Goal: Task Accomplishment & Management: Manage account settings

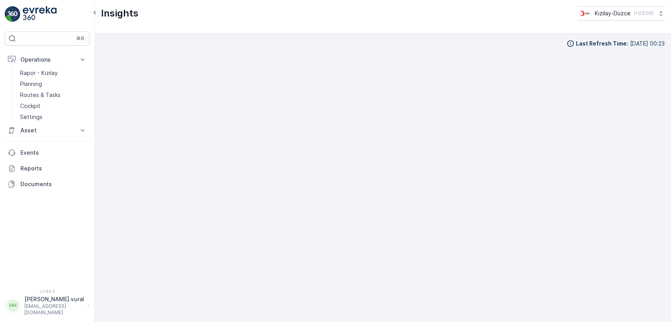
scroll to position [7, 0]
click at [48, 312] on p "hasan.vural@kizilay.com.tr" at bounding box center [54, 310] width 60 height 13
click at [50, 304] on p "hasan.vural" at bounding box center [54, 300] width 60 height 8
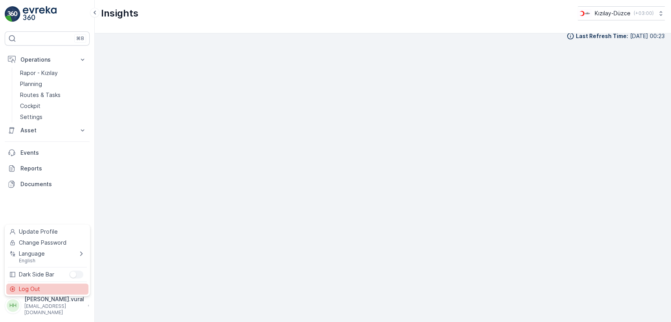
click at [42, 289] on div "Log Out" at bounding box center [47, 289] width 82 height 11
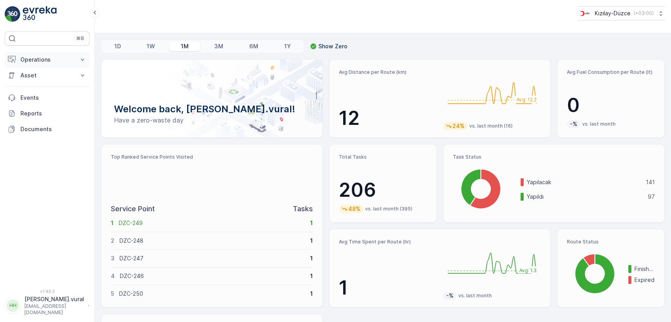
click at [30, 56] on p "Operations" at bounding box center [46, 60] width 53 height 8
click at [50, 93] on p "Routes & Tasks" at bounding box center [40, 95] width 41 height 8
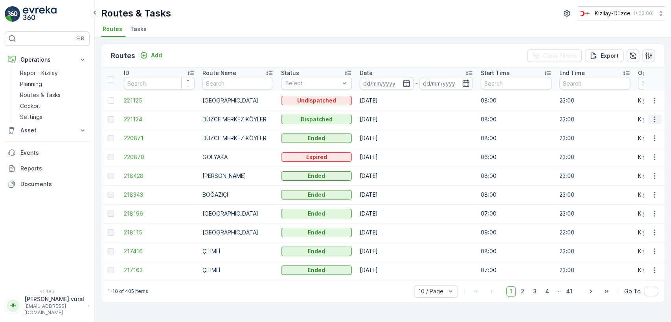
click at [658, 118] on icon "button" at bounding box center [655, 120] width 8 height 8
click at [457, 149] on td "03.09.2025" at bounding box center [416, 157] width 121 height 19
click at [655, 140] on icon "button" at bounding box center [654, 139] width 1 height 6
click at [645, 145] on div "See More Details" at bounding box center [640, 150] width 61 height 11
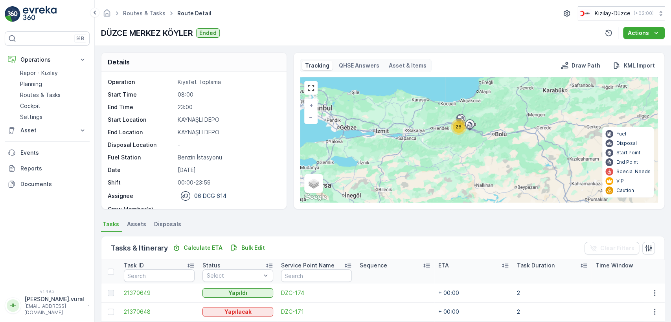
click at [42, 303] on p "[PERSON_NAME].vural" at bounding box center [54, 300] width 60 height 8
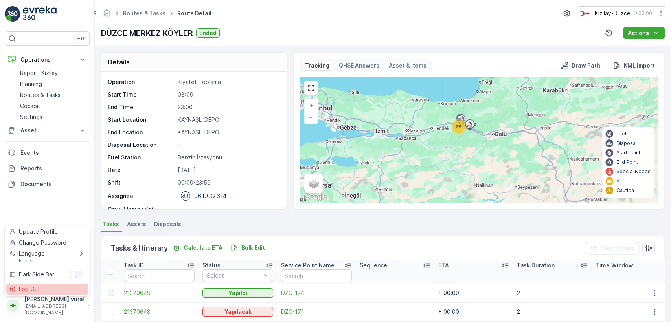
click at [46, 286] on div "Log Out" at bounding box center [47, 289] width 82 height 11
click at [46, 286] on div "⌘B Operations Rapor - Kızılay Planning Routes & Tasks Cockpit Settings Asset As…" at bounding box center [47, 161] width 95 height 322
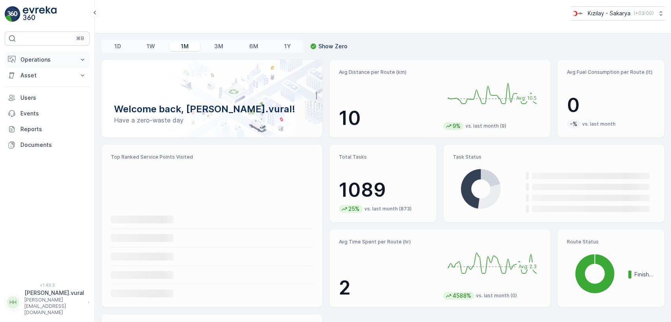
click at [53, 57] on p "Operations" at bounding box center [46, 60] width 53 height 8
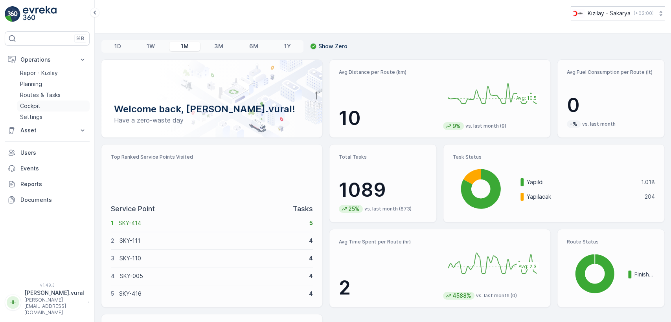
click at [46, 105] on link "Cockpit" at bounding box center [53, 106] width 73 height 11
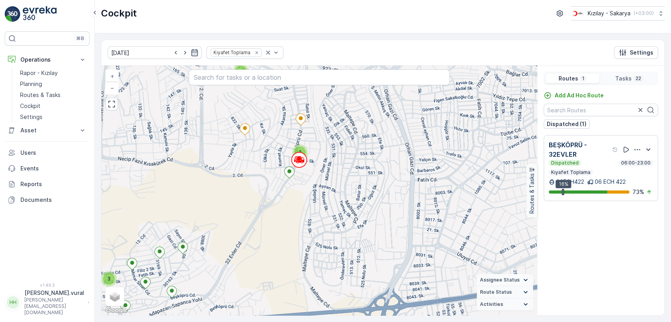
drag, startPoint x: 248, startPoint y: 155, endPoint x: 258, endPoint y: 163, distance: 12.5
click at [258, 163] on div "3 2 2 + − Satellite Roadmap Terrain Hybrid Leaflet Keyboard shortcuts Map Data …" at bounding box center [319, 191] width 436 height 250
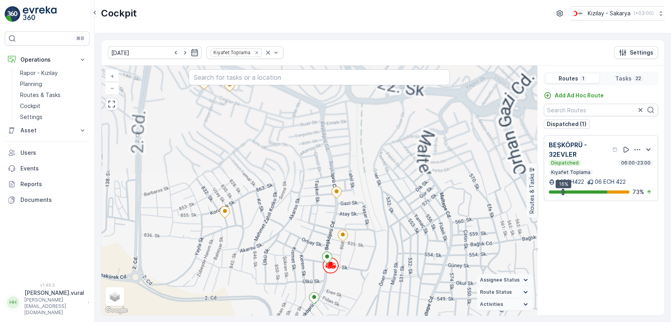
drag, startPoint x: 269, startPoint y: 207, endPoint x: 275, endPoint y: 194, distance: 14.5
click at [273, 198] on div "+ − Satellite Roadmap Terrain Hybrid Leaflet Keyboard shortcuts Map Data Map da…" at bounding box center [319, 191] width 436 height 250
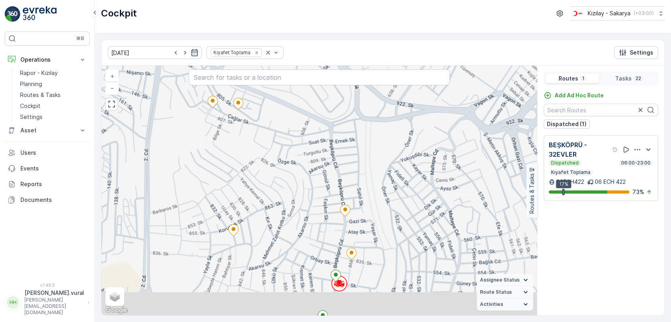
drag, startPoint x: 287, startPoint y: 223, endPoint x: 296, endPoint y: 157, distance: 66.6
click at [296, 159] on div "+ − Satellite Roadmap Terrain Hybrid Leaflet Keyboard shortcuts Map Data Map da…" at bounding box center [319, 191] width 436 height 250
click at [296, 155] on div "+ − Satellite Roadmap Terrain Hybrid Leaflet Keyboard shortcuts Map Data Map da…" at bounding box center [319, 191] width 436 height 250
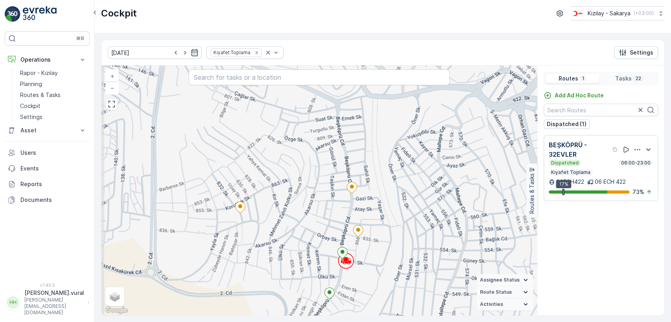
drag, startPoint x: 274, startPoint y: 168, endPoint x: 274, endPoint y: 221, distance: 52.7
click at [274, 221] on div "+ − Satellite Roadmap Terrain Hybrid Leaflet Keyboard shortcuts Map Data Map da…" at bounding box center [319, 191] width 436 height 250
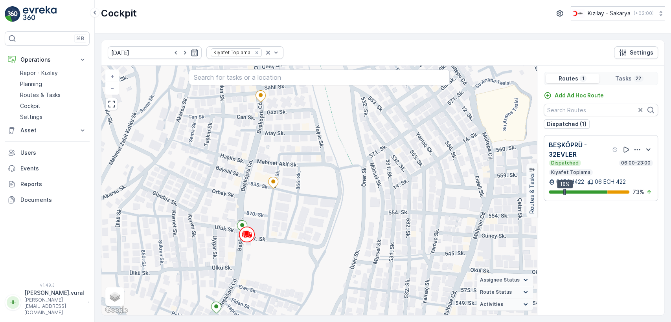
drag, startPoint x: 223, startPoint y: 212, endPoint x: 291, endPoint y: 203, distance: 69.0
click at [285, 206] on div "+ − Satellite Roadmap Terrain Hybrid Leaflet Keyboard shortcuts Map Data Map da…" at bounding box center [319, 191] width 436 height 250
click at [292, 203] on div "+ − Satellite Roadmap Terrain Hybrid Leaflet Keyboard shortcuts Map Data Map da…" at bounding box center [319, 191] width 436 height 250
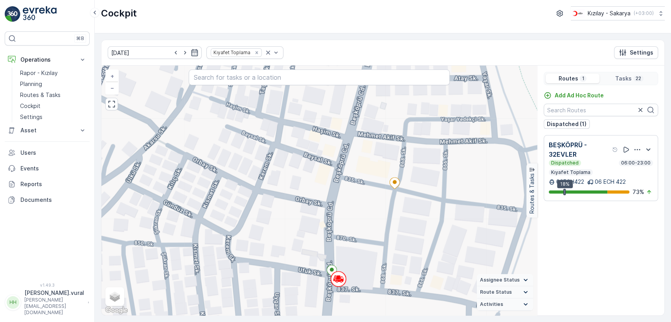
drag, startPoint x: 296, startPoint y: 129, endPoint x: 284, endPoint y: 164, distance: 36.2
click at [284, 162] on div "+ − Satellite Roadmap Terrain Hybrid Leaflet Keyboard shortcuts Map Data Map da…" at bounding box center [319, 191] width 436 height 250
click at [284, 164] on div "+ − Satellite Roadmap Terrain Hybrid Leaflet Keyboard shortcuts Map Data Map da…" at bounding box center [319, 191] width 436 height 250
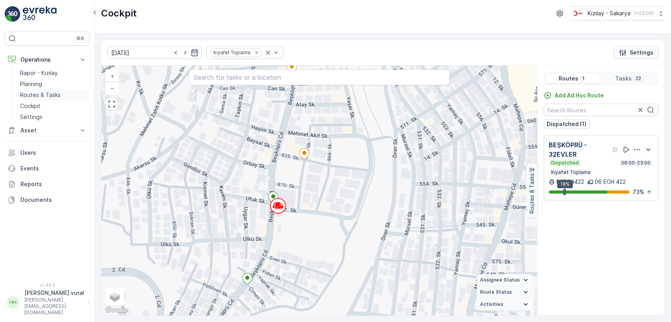
click at [53, 96] on p "Routes & Tasks" at bounding box center [40, 95] width 41 height 8
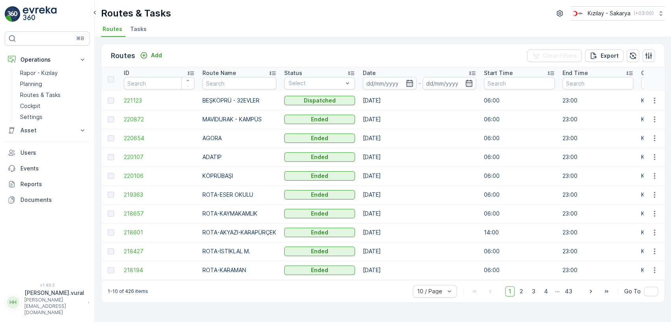
click at [33, 309] on p "[PERSON_NAME][EMAIL_ADDRESS][DOMAIN_NAME]" at bounding box center [54, 306] width 60 height 19
click at [37, 297] on p "[PERSON_NAME].vural" at bounding box center [54, 293] width 60 height 8
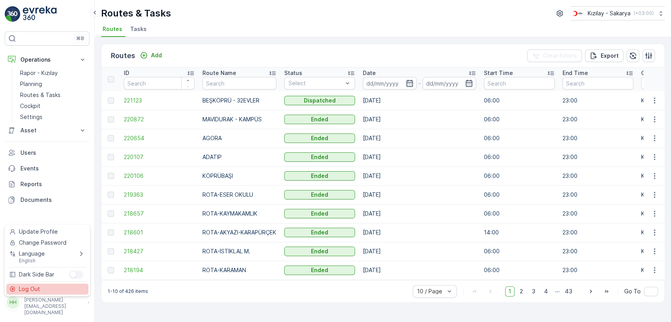
click at [35, 290] on span "Log Out" at bounding box center [29, 289] width 21 height 8
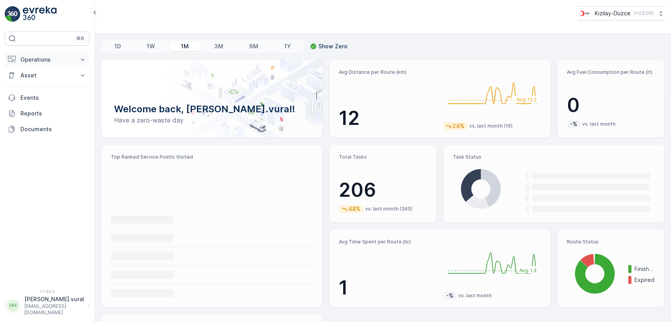
click at [46, 58] on p "Operations" at bounding box center [46, 60] width 53 height 8
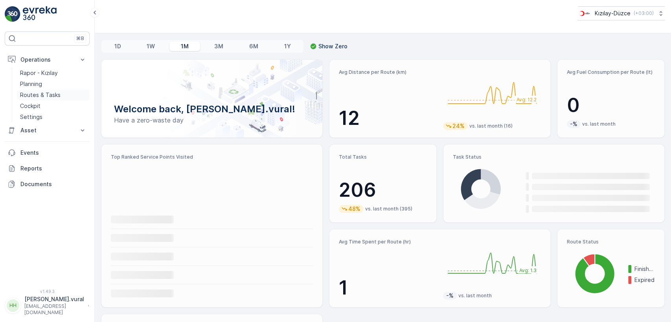
click at [53, 94] on p "Routes & Tasks" at bounding box center [40, 95] width 41 height 8
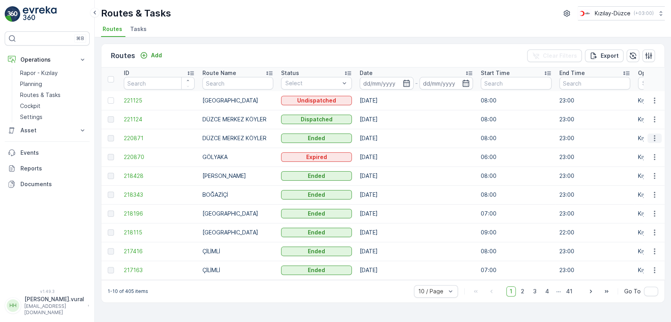
click at [655, 139] on icon "button" at bounding box center [655, 138] width 8 height 8
click at [646, 151] on span "See More Details" at bounding box center [636, 150] width 46 height 8
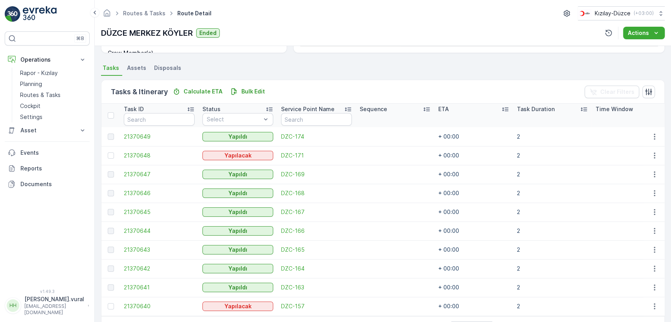
scroll to position [187, 0]
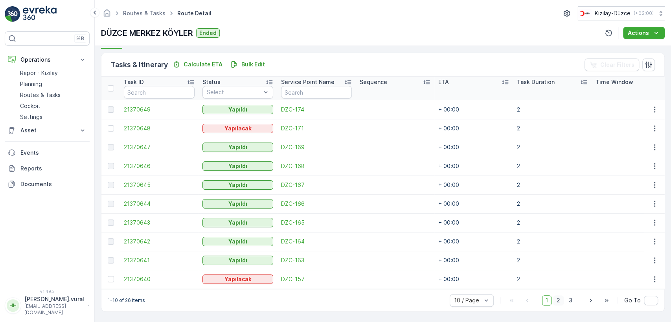
click at [560, 303] on span "2" at bounding box center [558, 301] width 11 height 10
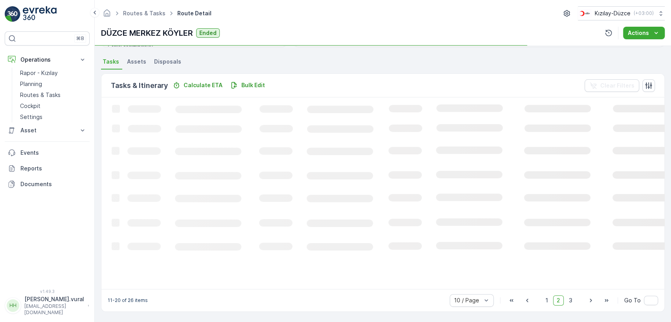
scroll to position [187, 0]
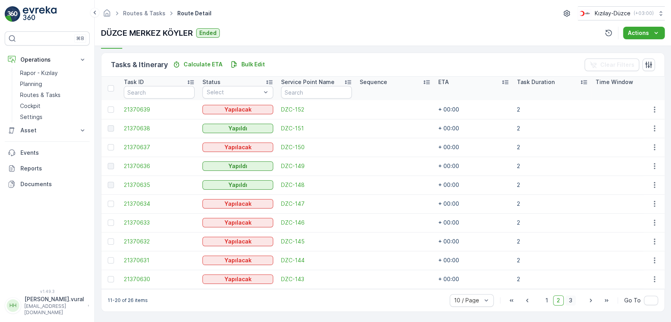
click at [572, 301] on span "3" at bounding box center [570, 301] width 11 height 10
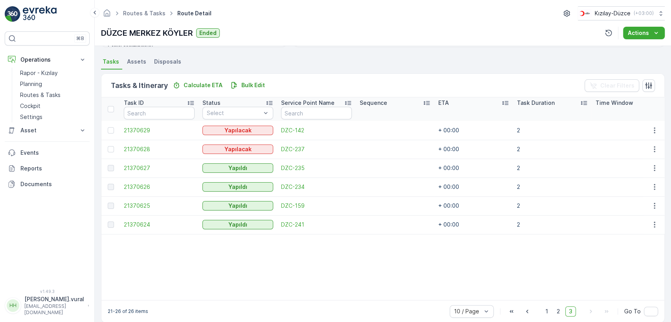
scroll to position [177, 0]
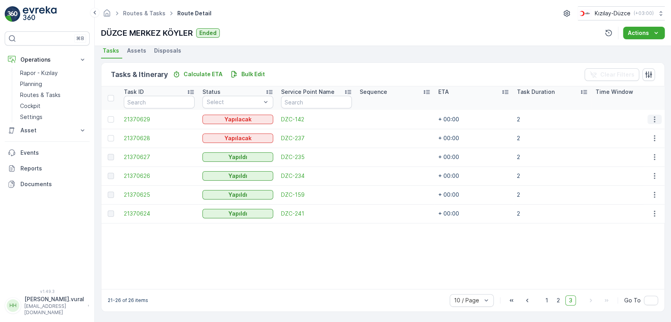
click at [654, 116] on icon "button" at bounding box center [655, 120] width 8 height 8
click at [624, 173] on span "Delete" at bounding box center [624, 175] width 18 height 8
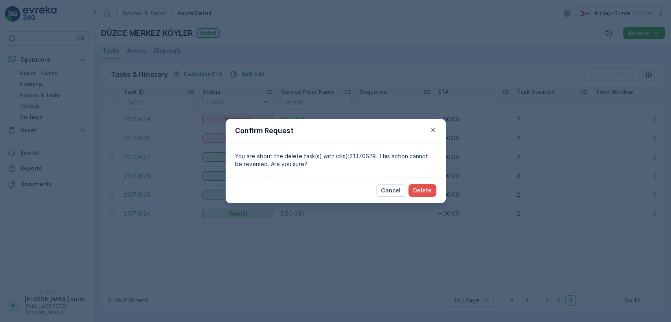
click at [414, 181] on div "Cancel Delete" at bounding box center [336, 191] width 220 height 26
click at [423, 191] on p "Delete" at bounding box center [422, 191] width 18 height 8
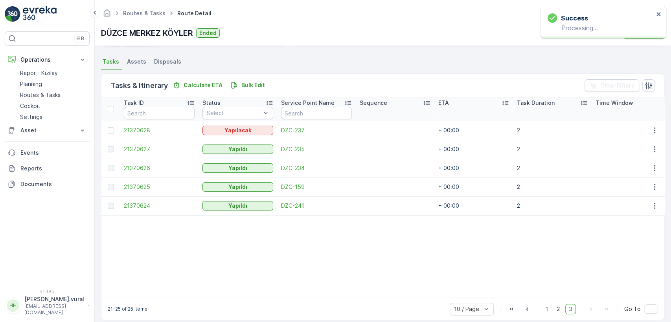
scroll to position [175, 0]
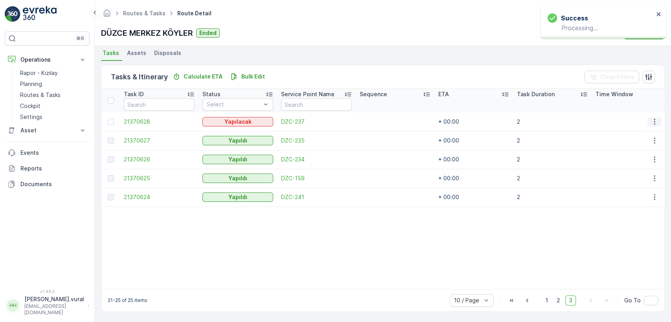
click at [652, 117] on button "button" at bounding box center [655, 121] width 14 height 9
click at [646, 173] on div "Delete" at bounding box center [641, 177] width 59 height 11
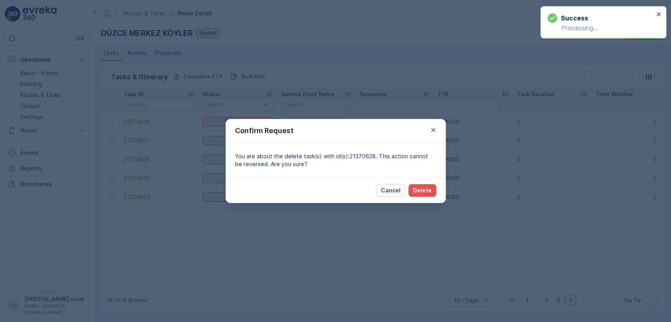
click at [431, 180] on div "Cancel Delete" at bounding box center [336, 191] width 220 height 26
click at [431, 186] on button "Delete" at bounding box center [423, 190] width 28 height 13
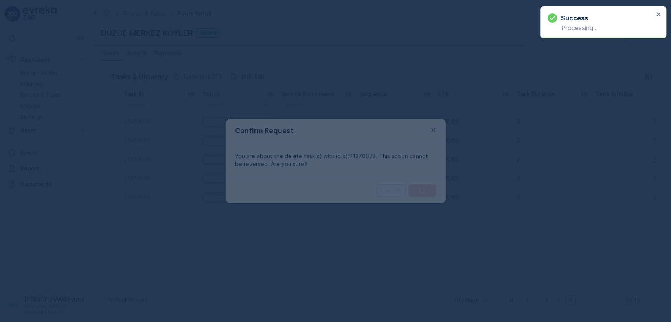
click at [431, 186] on div at bounding box center [335, 161] width 671 height 322
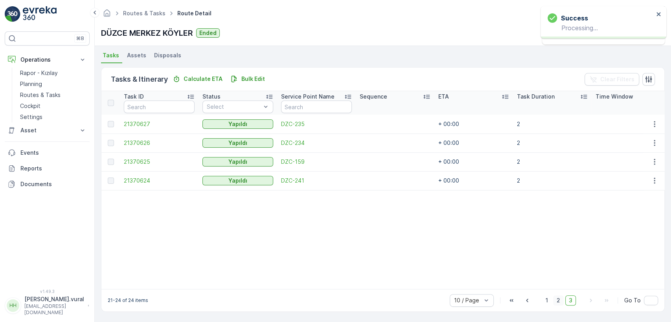
click at [557, 302] on span "2" at bounding box center [558, 301] width 11 height 10
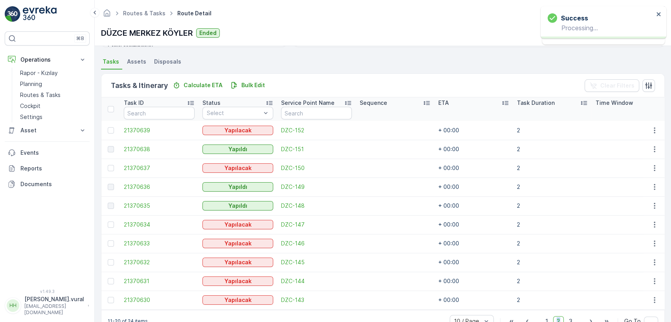
scroll to position [175, 0]
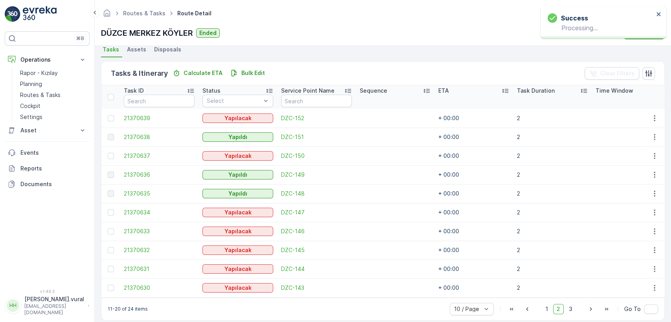
click at [661, 114] on td at bounding box center [654, 118] width 21 height 19
click at [654, 116] on icon "button" at bounding box center [655, 118] width 8 height 8
click at [632, 175] on div "Delete" at bounding box center [641, 177] width 59 height 11
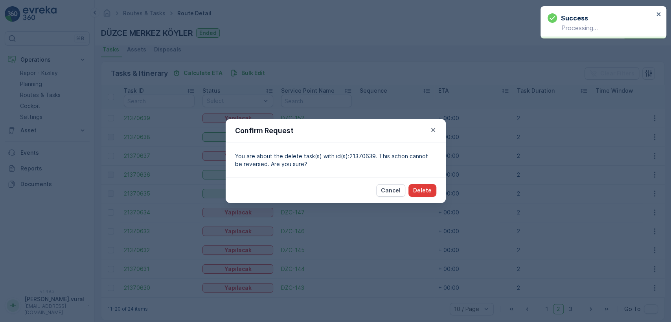
click at [421, 188] on p "Delete" at bounding box center [422, 191] width 18 height 8
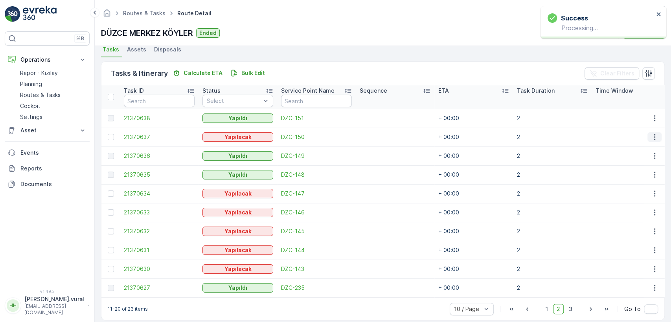
click at [651, 133] on icon "button" at bounding box center [655, 137] width 8 height 8
click at [646, 196] on div "Delete" at bounding box center [641, 196] width 59 height 11
click at [654, 136] on icon "button" at bounding box center [655, 137] width 8 height 8
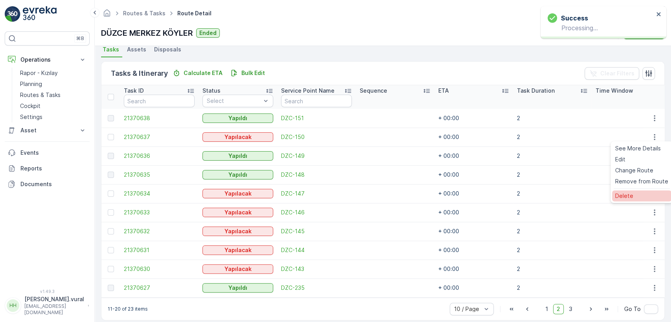
click at [637, 195] on div "Delete" at bounding box center [641, 196] width 59 height 11
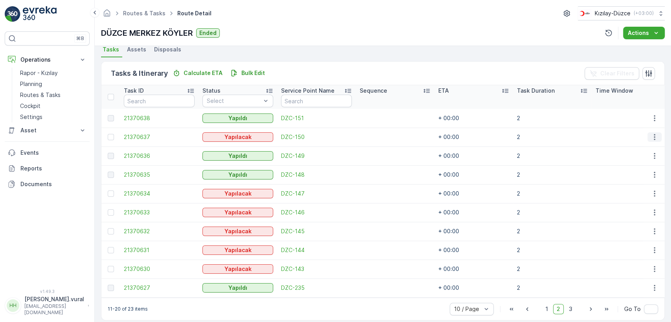
click at [654, 135] on icon "button" at bounding box center [655, 137] width 8 height 8
click at [630, 192] on span "Delete" at bounding box center [624, 196] width 18 height 8
click at [652, 228] on icon "button" at bounding box center [655, 232] width 8 height 8
click at [633, 287] on div "Delete" at bounding box center [641, 290] width 59 height 11
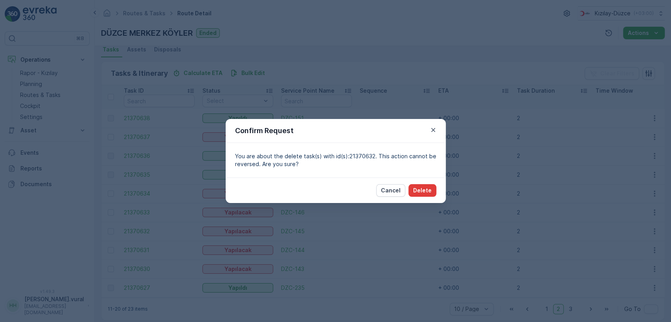
click at [412, 188] on button "Delete" at bounding box center [423, 190] width 28 height 13
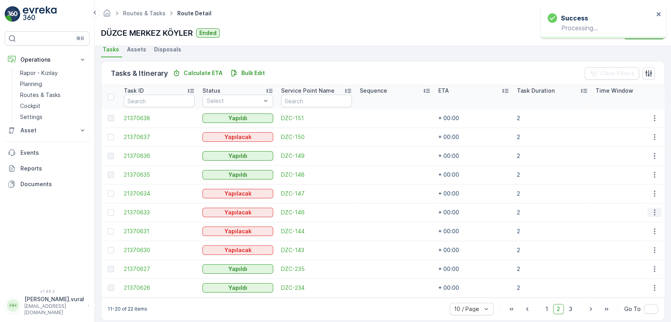
click at [652, 214] on icon "button" at bounding box center [655, 213] width 8 height 8
click at [634, 271] on div "Delete" at bounding box center [641, 271] width 59 height 11
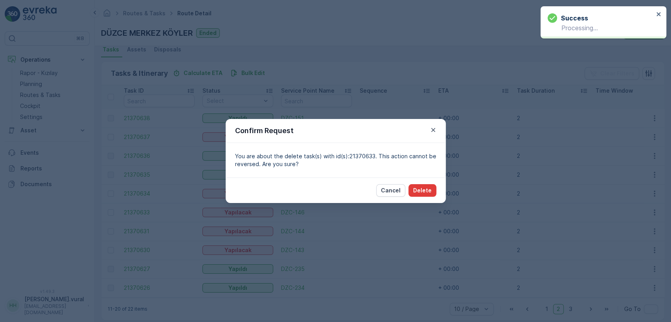
click at [423, 194] on p "Delete" at bounding box center [422, 191] width 18 height 8
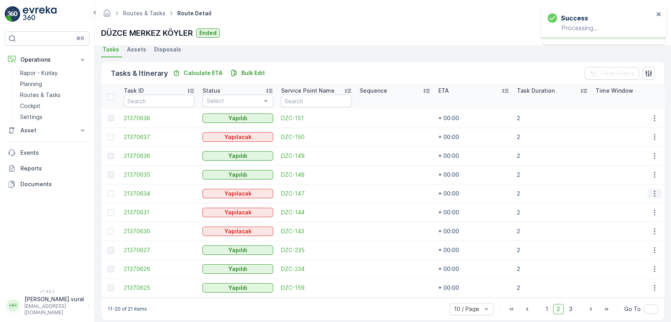
click at [648, 195] on button "button" at bounding box center [655, 193] width 14 height 9
click at [632, 251] on div "Delete" at bounding box center [641, 252] width 59 height 11
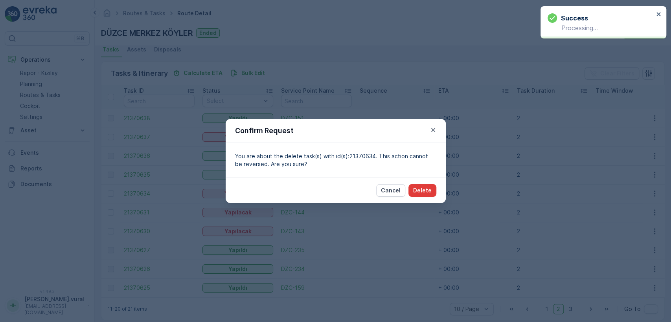
click at [421, 190] on p "Delete" at bounding box center [422, 191] width 18 height 8
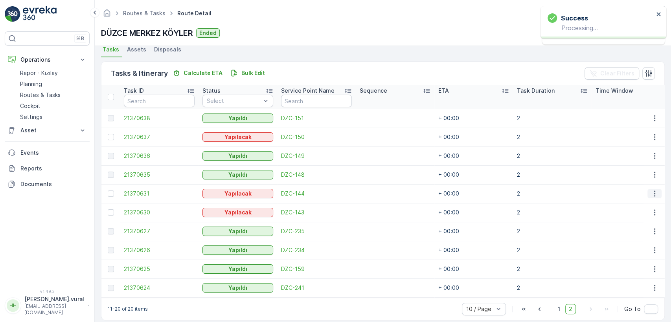
click at [655, 191] on icon "button" at bounding box center [655, 194] width 8 height 8
click at [619, 250] on span "Delete" at bounding box center [624, 253] width 18 height 8
click at [657, 194] on icon "button" at bounding box center [655, 194] width 8 height 8
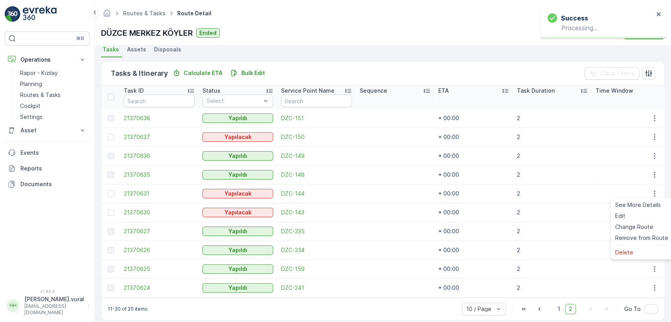
click at [630, 246] on ul "See More Details Edit Change Route Remove from Route Delete" at bounding box center [642, 229] width 63 height 62
click at [630, 250] on span "Delete" at bounding box center [624, 253] width 18 height 8
click at [654, 195] on icon "button" at bounding box center [654, 194] width 1 height 6
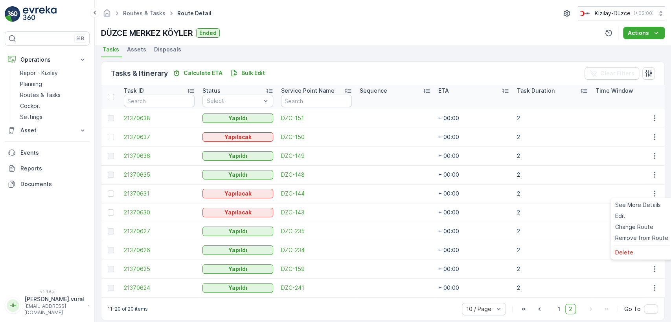
click at [627, 245] on div "Menu" at bounding box center [642, 245] width 56 height 0
click at [628, 250] on span "Delete" at bounding box center [624, 253] width 18 height 8
click at [655, 211] on icon "button" at bounding box center [655, 213] width 8 height 8
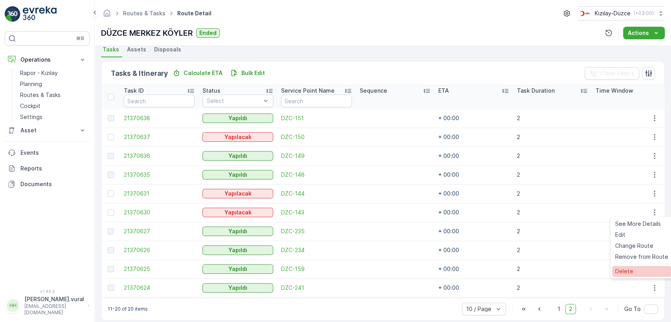
click at [623, 274] on span "Delete" at bounding box center [624, 272] width 18 height 8
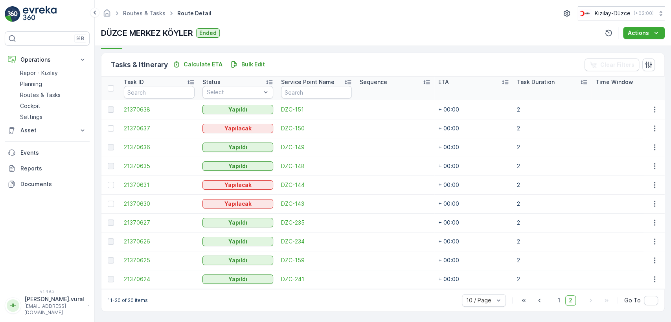
click at [403, 289] on div "11-20 of 20 items 10 / Page 1 2 Go To" at bounding box center [382, 300] width 563 height 22
click at [405, 298] on div "11-20 of 20 items 10 / Page 1 2 Go To" at bounding box center [382, 300] width 563 height 22
click at [406, 298] on div "11-20 of 20 items 10 / Page 1 2 Go To" at bounding box center [382, 300] width 563 height 22
click at [562, 302] on span "1" at bounding box center [558, 301] width 9 height 10
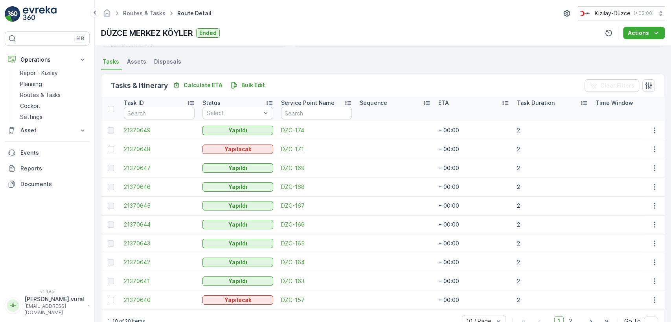
scroll to position [187, 0]
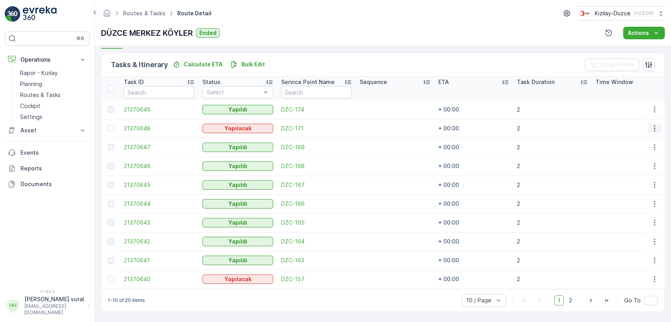
click at [654, 125] on icon "button" at bounding box center [655, 129] width 8 height 8
click at [631, 180] on span "Delete" at bounding box center [624, 184] width 18 height 8
click at [651, 126] on icon "button" at bounding box center [655, 129] width 8 height 8
click at [635, 180] on div "Delete" at bounding box center [641, 184] width 59 height 11
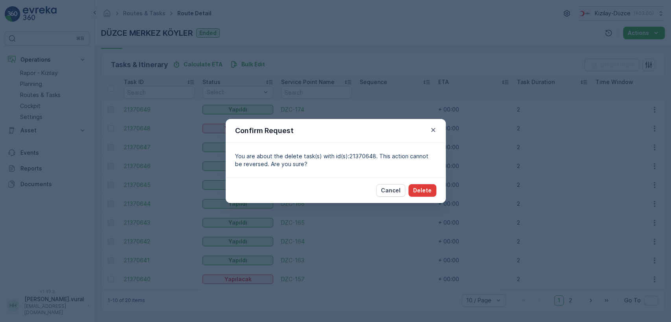
click at [425, 189] on p "Delete" at bounding box center [422, 191] width 18 height 8
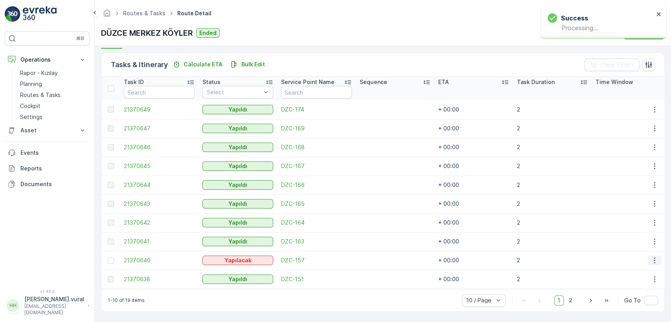
click at [648, 258] on button "button" at bounding box center [655, 260] width 14 height 9
click at [631, 245] on span "Delete" at bounding box center [624, 245] width 18 height 8
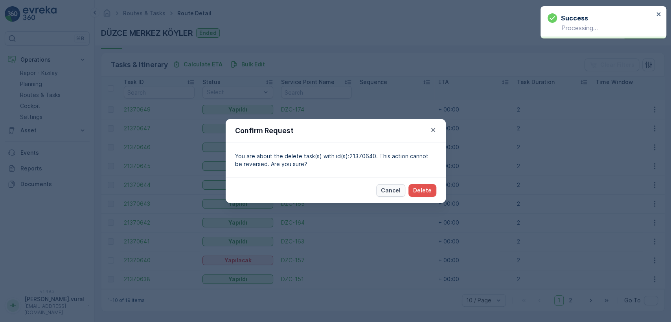
click at [393, 188] on p "Cancel" at bounding box center [391, 191] width 20 height 8
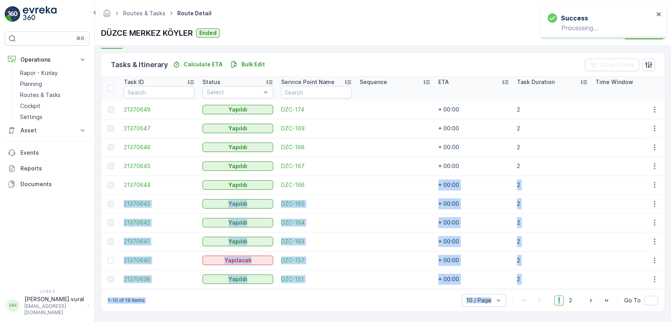
drag, startPoint x: 393, startPoint y: 188, endPoint x: 418, endPoint y: 188, distance: 25.2
click at [418, 188] on td at bounding box center [395, 185] width 79 height 19
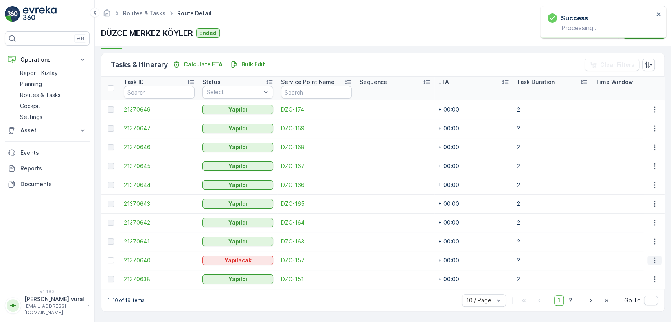
click at [654, 258] on icon "button" at bounding box center [654, 261] width 1 height 6
click at [635, 249] on div "Delete" at bounding box center [641, 245] width 59 height 11
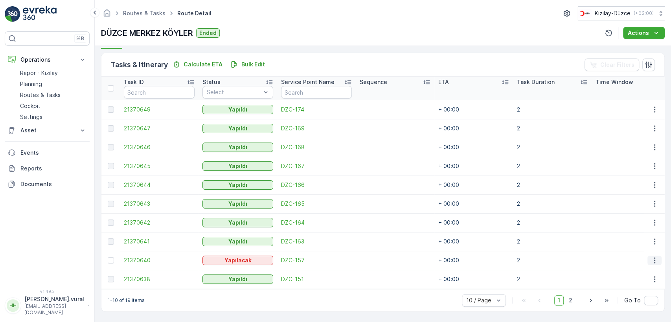
click at [651, 257] on icon "button" at bounding box center [655, 261] width 8 height 8
click at [631, 241] on span "Delete" at bounding box center [624, 245] width 18 height 8
click at [651, 260] on icon "button" at bounding box center [655, 261] width 8 height 8
click at [617, 243] on span "Delete" at bounding box center [624, 245] width 18 height 8
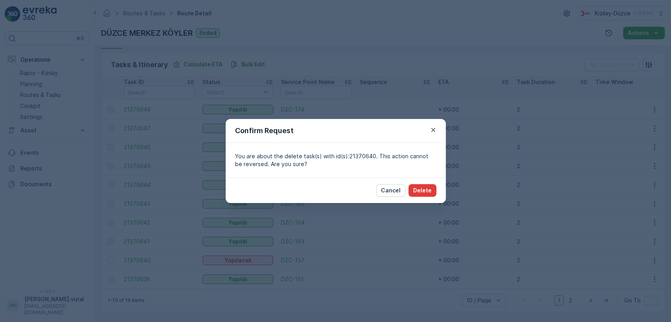
click at [425, 194] on button "Delete" at bounding box center [423, 190] width 28 height 13
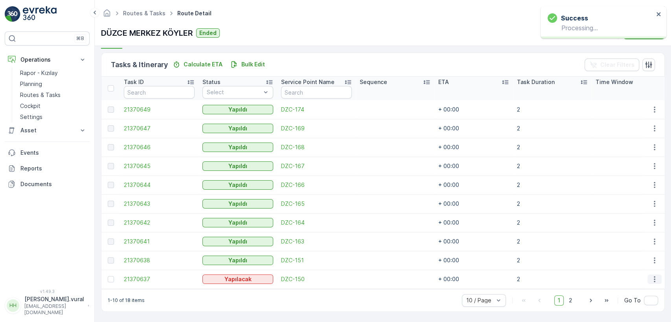
click at [648, 275] on button "button" at bounding box center [655, 279] width 14 height 9
click at [634, 266] on div "Delete" at bounding box center [641, 264] width 59 height 11
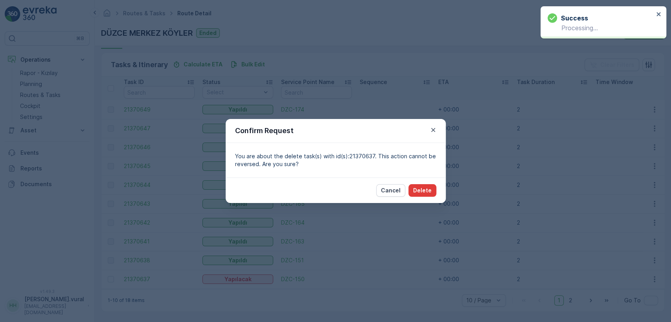
click at [431, 189] on p "Delete" at bounding box center [422, 191] width 18 height 8
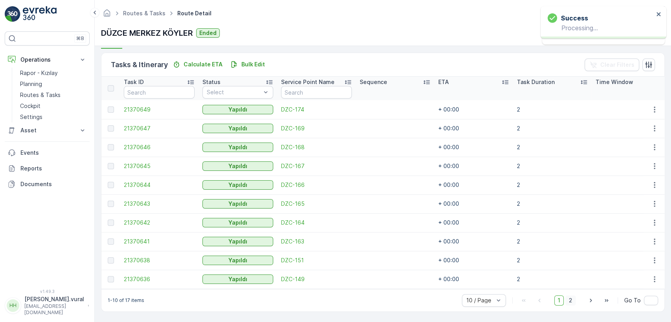
click at [567, 300] on span "2" at bounding box center [570, 301] width 11 height 10
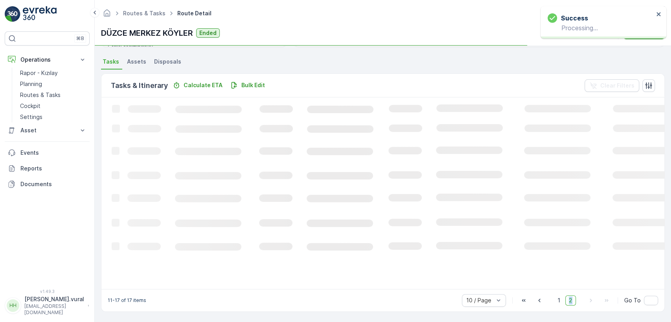
scroll to position [179, 0]
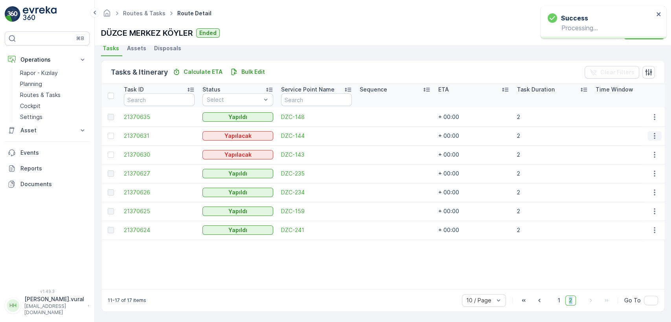
click at [654, 133] on icon "button" at bounding box center [654, 136] width 1 height 6
click at [624, 188] on span "Delete" at bounding box center [624, 192] width 18 height 8
click at [651, 133] on icon "button" at bounding box center [655, 136] width 8 height 8
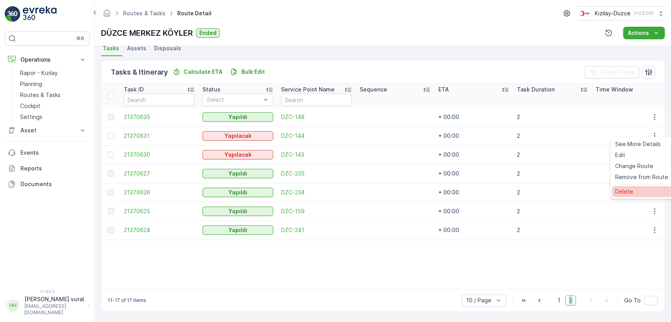
click at [632, 189] on div "Delete" at bounding box center [641, 191] width 59 height 11
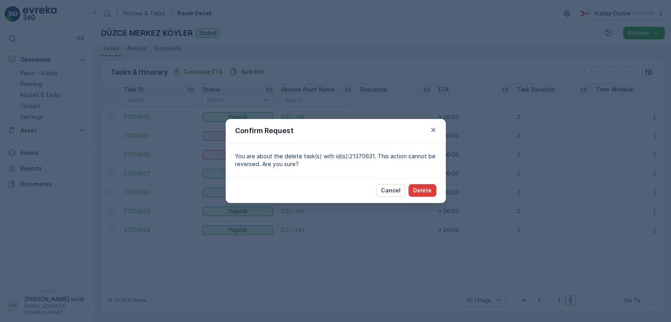
click at [429, 186] on button "Delete" at bounding box center [423, 190] width 28 height 13
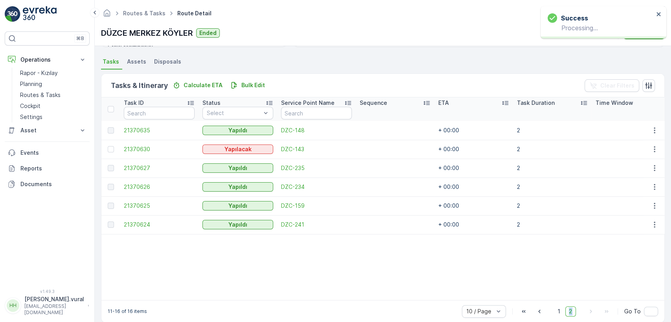
scroll to position [177, 0]
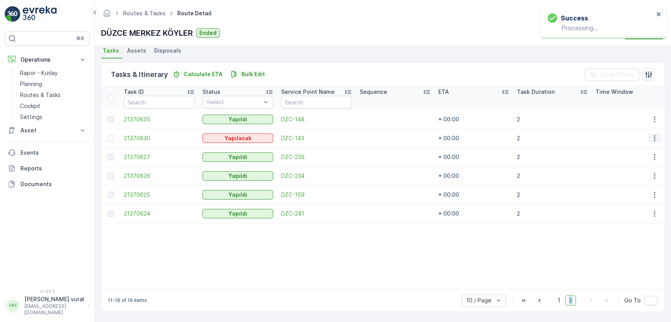
click at [654, 134] on icon "button" at bounding box center [655, 138] width 8 height 8
click at [627, 192] on span "Delete" at bounding box center [624, 194] width 18 height 8
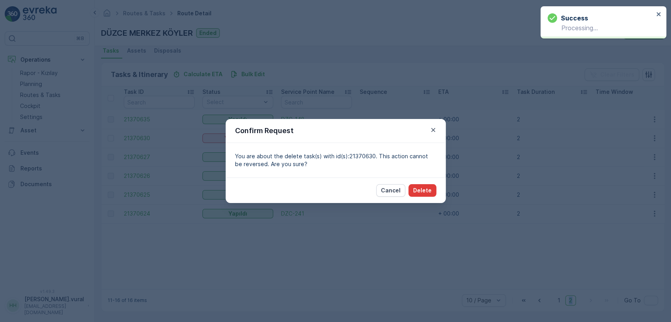
click at [416, 192] on p "Delete" at bounding box center [422, 191] width 18 height 8
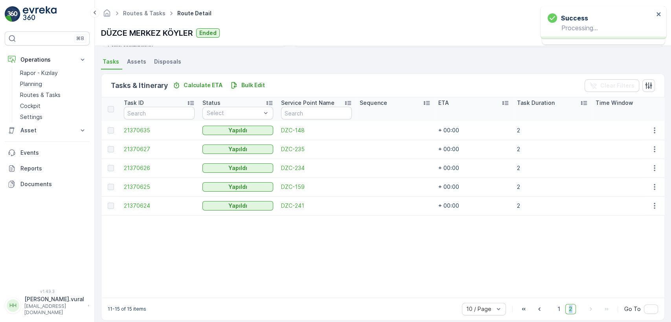
scroll to position [175, 0]
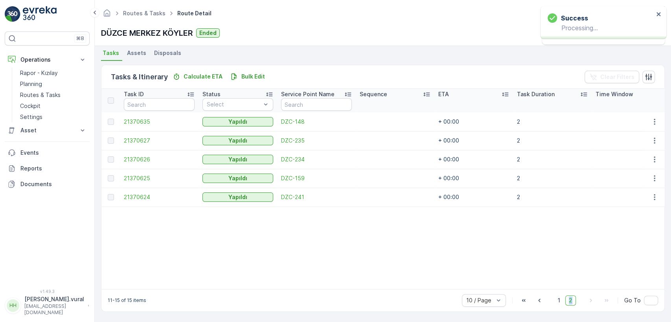
click at [553, 300] on div "10 / Page 1 2 Go To" at bounding box center [560, 301] width 196 height 13
click at [557, 300] on span "1" at bounding box center [558, 301] width 9 height 10
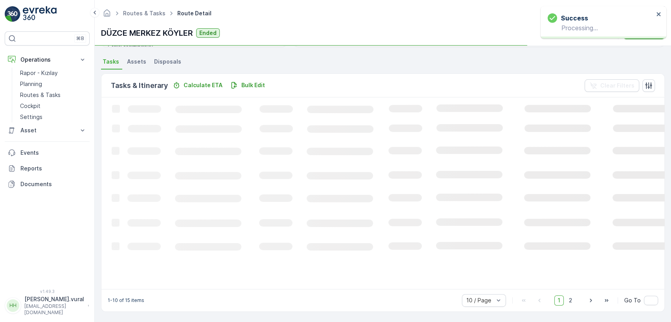
scroll to position [177, 0]
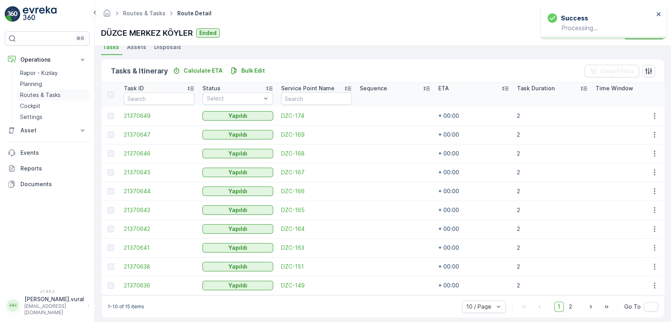
click at [28, 94] on p "Routes & Tasks" at bounding box center [40, 95] width 41 height 8
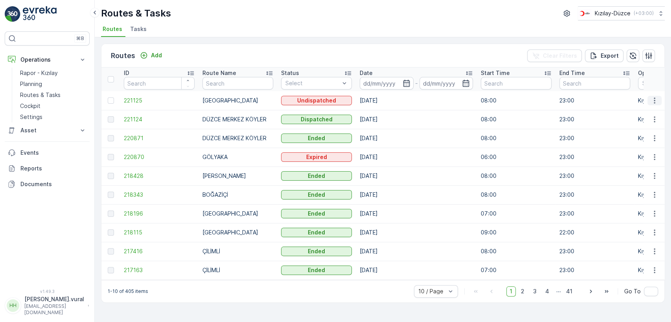
click at [654, 97] on icon "button" at bounding box center [655, 101] width 8 height 8
click at [639, 114] on span "See More Details" at bounding box center [636, 113] width 46 height 8
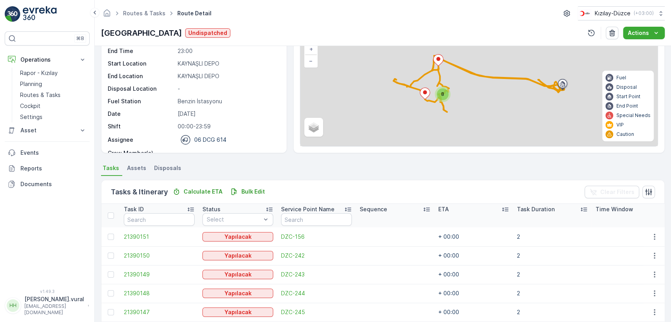
scroll to position [56, 0]
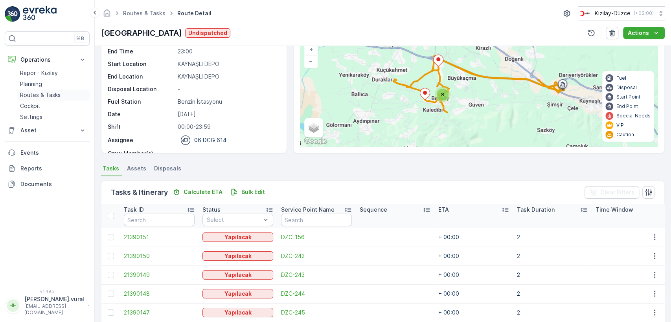
click at [50, 92] on p "Routes & Tasks" at bounding box center [40, 95] width 41 height 8
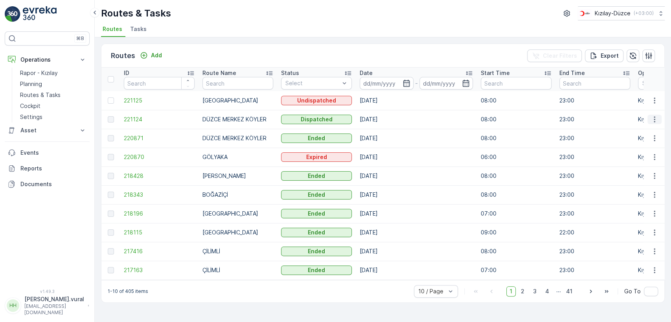
click at [661, 117] on button "button" at bounding box center [655, 119] width 14 height 9
click at [642, 126] on div "See More Details" at bounding box center [640, 131] width 61 height 11
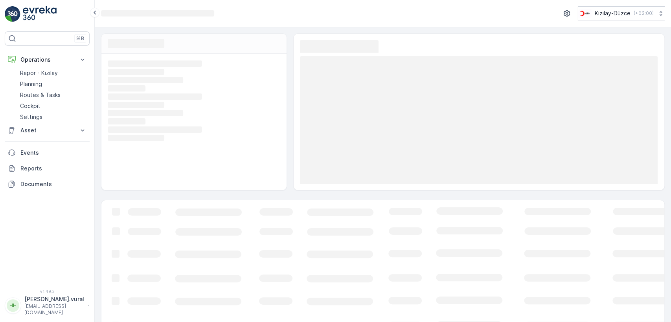
scroll to position [26, 0]
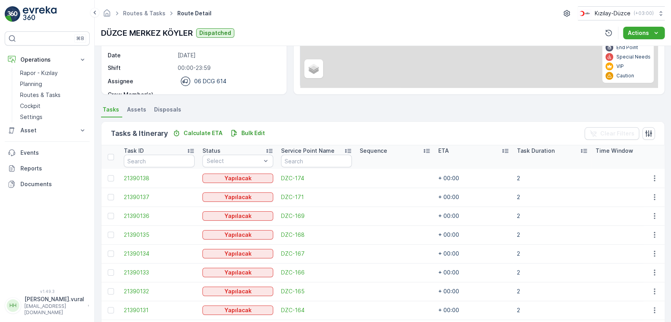
scroll to position [187, 0]
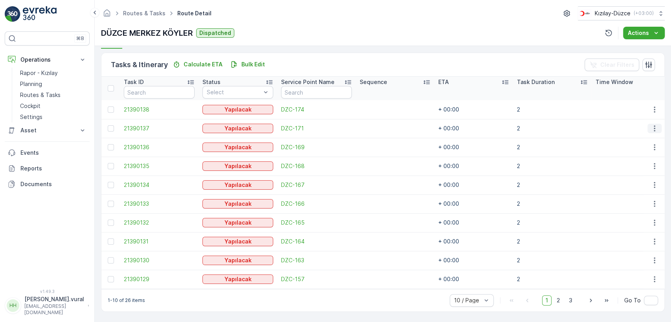
click at [652, 125] on icon "button" at bounding box center [655, 129] width 8 height 8
click at [625, 181] on span "Delete" at bounding box center [624, 184] width 18 height 8
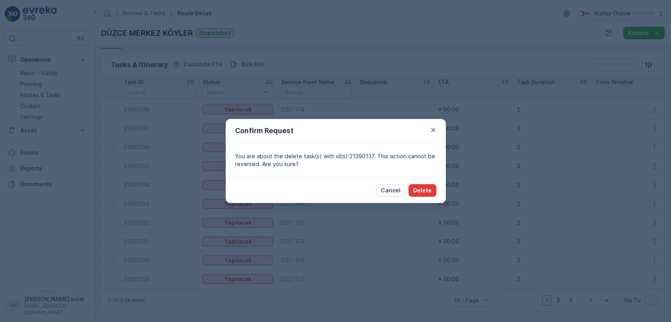
click at [425, 188] on p "Delete" at bounding box center [422, 191] width 18 height 8
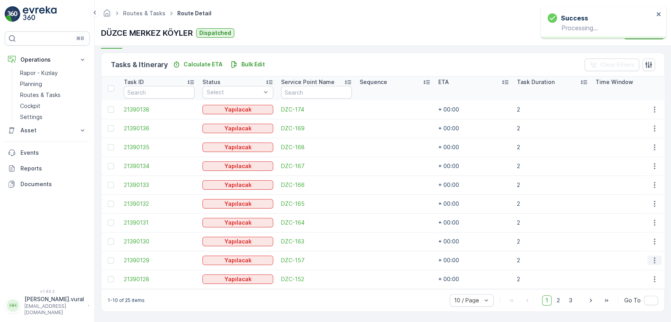
click at [648, 256] on button "button" at bounding box center [655, 260] width 14 height 9
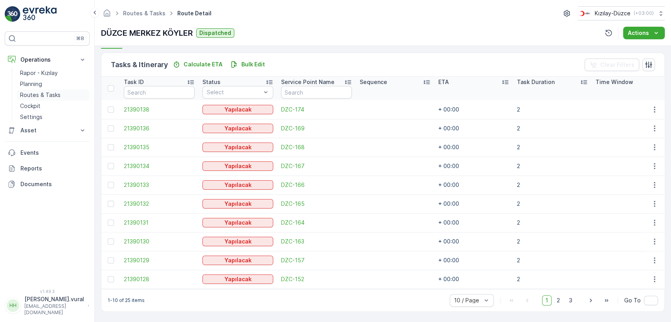
click at [57, 93] on p "Routes & Tasks" at bounding box center [40, 95] width 41 height 8
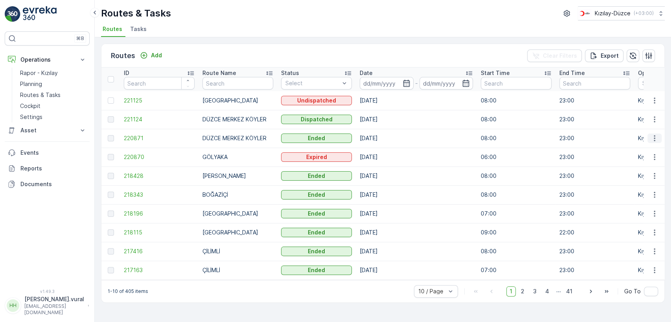
click at [651, 138] on icon "button" at bounding box center [655, 138] width 8 height 8
click at [646, 147] on span "See More Details" at bounding box center [636, 150] width 46 height 8
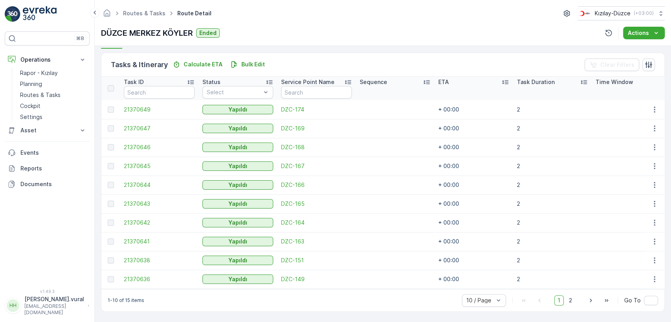
scroll to position [187, 0]
click at [59, 95] on p "Routes & Tasks" at bounding box center [40, 95] width 41 height 8
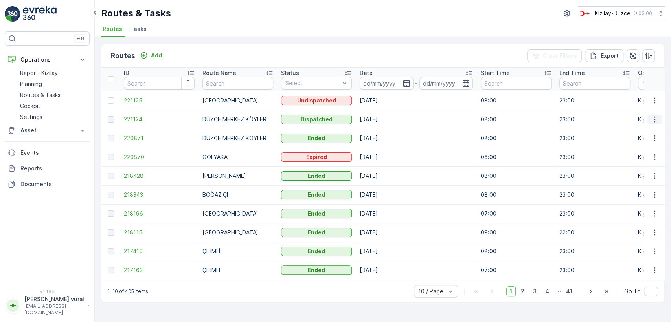
click at [661, 121] on button "button" at bounding box center [655, 119] width 14 height 9
click at [638, 126] on div "See More Details" at bounding box center [640, 131] width 61 height 11
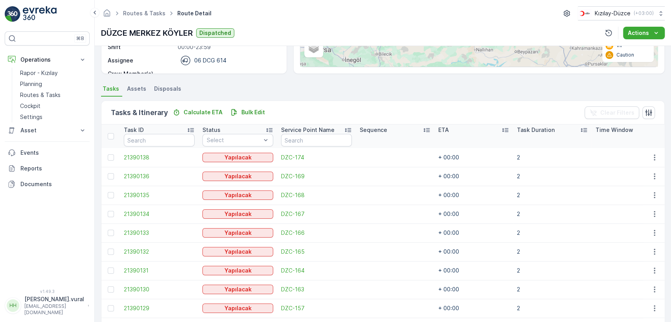
scroll to position [187, 0]
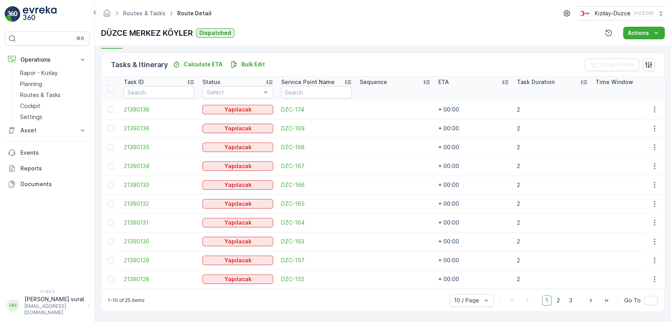
click at [562, 308] on div "1-10 of 25 items 10 / Page 1 2 3 Go To" at bounding box center [382, 300] width 563 height 22
click at [560, 306] on span "2" at bounding box center [558, 301] width 11 height 10
click at [574, 299] on span "3" at bounding box center [570, 301] width 11 height 10
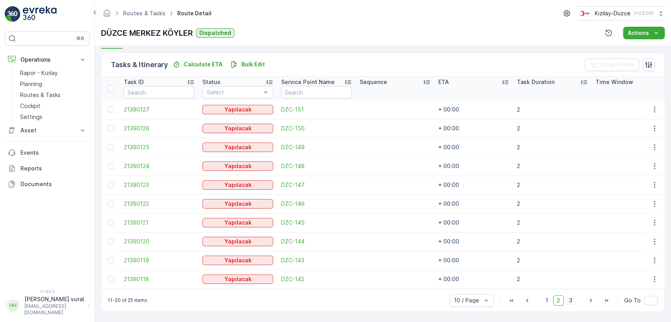
click at [574, 299] on span "3" at bounding box center [570, 301] width 11 height 10
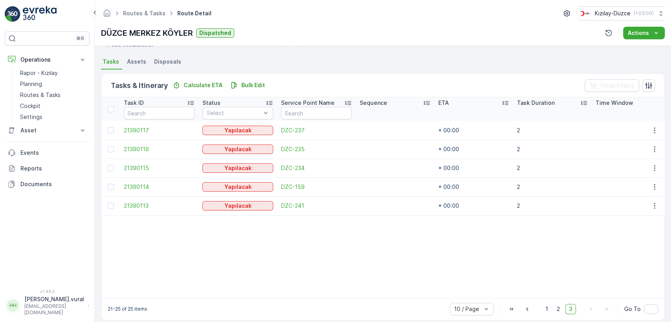
scroll to position [175, 0]
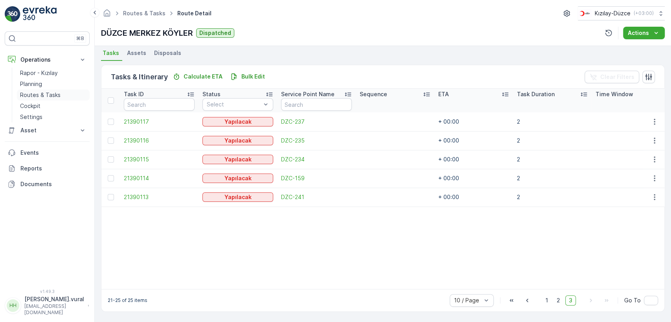
click at [32, 91] on p "Routes & Tasks" at bounding box center [40, 95] width 41 height 8
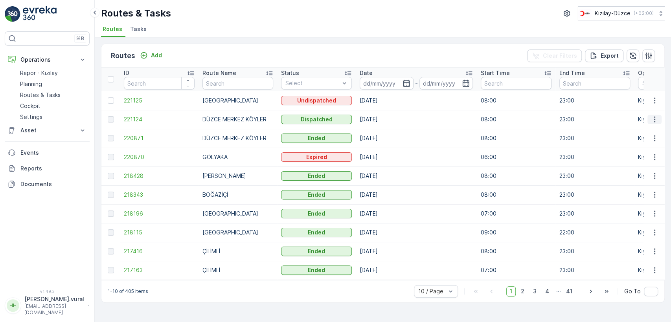
click at [653, 118] on icon "button" at bounding box center [655, 120] width 8 height 8
click at [658, 116] on icon "button" at bounding box center [655, 120] width 8 height 8
click at [653, 98] on icon "button" at bounding box center [655, 101] width 8 height 8
click at [578, 112] on td "23:00" at bounding box center [595, 119] width 79 height 19
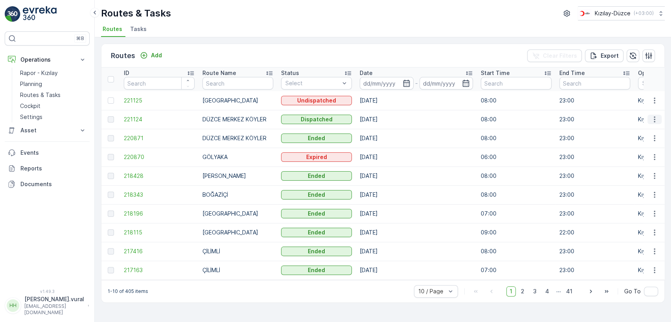
click at [655, 116] on icon "button" at bounding box center [655, 120] width 8 height 8
click at [383, 122] on td "[DATE]" at bounding box center [416, 119] width 121 height 19
click at [662, 120] on td at bounding box center [654, 119] width 21 height 19
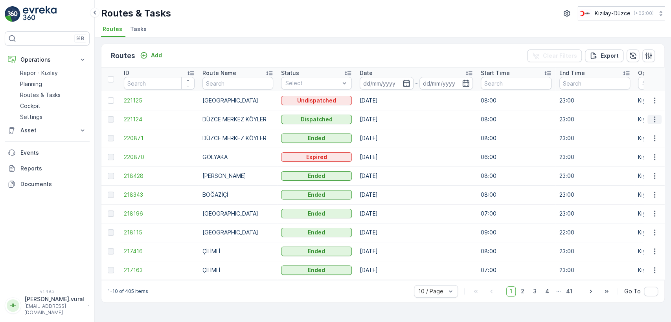
click at [652, 121] on icon "button" at bounding box center [655, 120] width 8 height 8
click at [644, 127] on span "See More Details" at bounding box center [636, 131] width 46 height 8
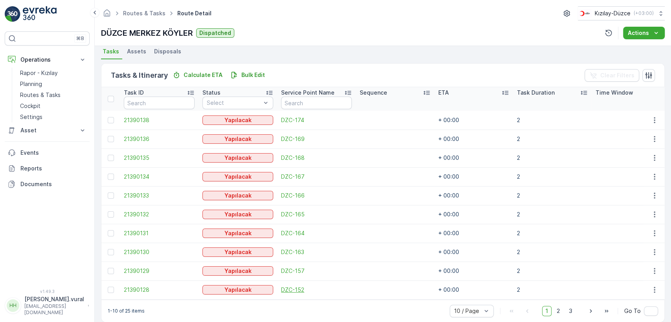
scroll to position [175, 0]
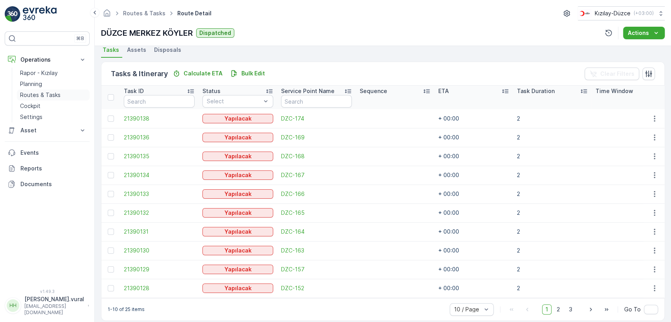
click at [51, 92] on p "Routes & Tasks" at bounding box center [40, 95] width 41 height 8
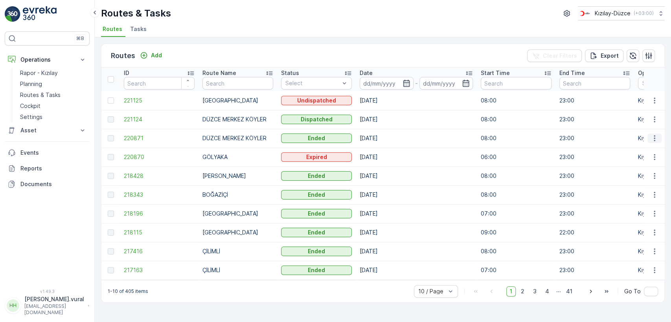
click at [651, 138] on icon "button" at bounding box center [655, 138] width 8 height 8
click at [648, 147] on span "See More Details" at bounding box center [636, 150] width 46 height 8
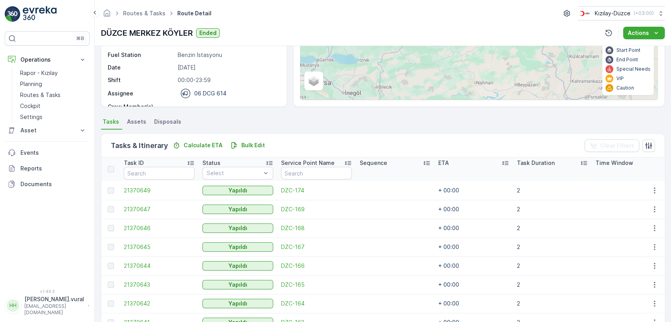
scroll to position [187, 0]
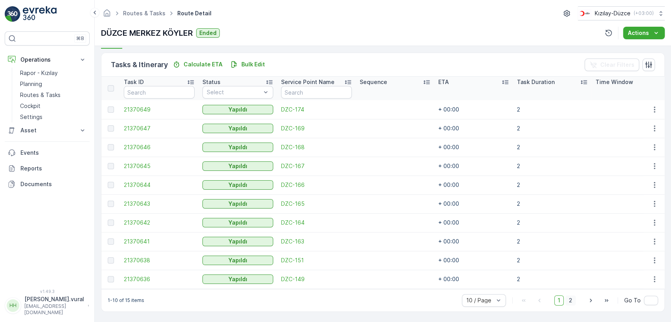
click at [566, 302] on span "2" at bounding box center [570, 301] width 11 height 10
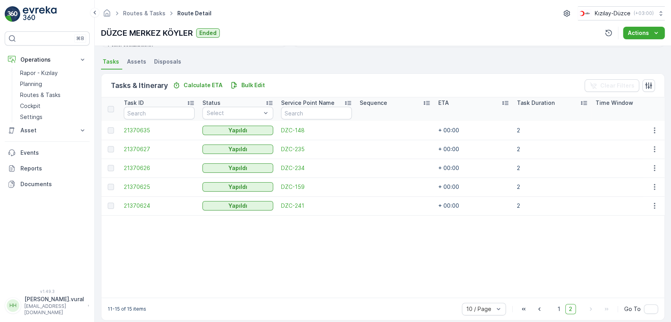
scroll to position [175, 0]
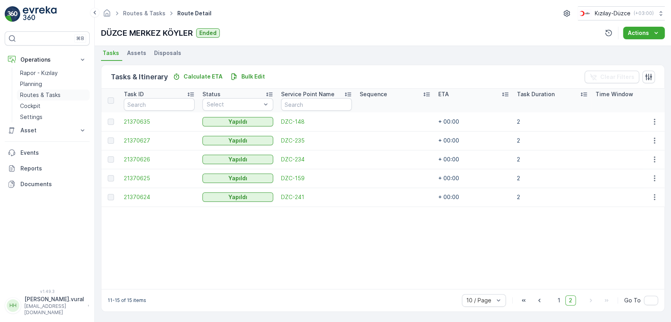
click at [41, 92] on p "Routes & Tasks" at bounding box center [40, 95] width 41 height 8
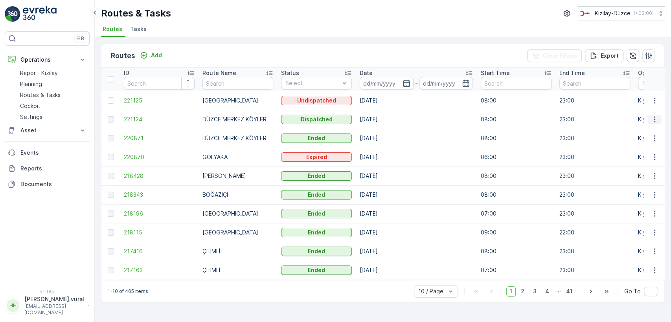
click at [656, 118] on icon "button" at bounding box center [655, 120] width 8 height 8
click at [645, 134] on span "See More Details" at bounding box center [636, 131] width 46 height 8
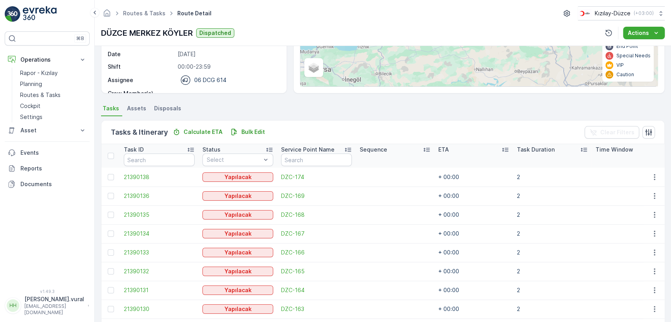
scroll to position [187, 0]
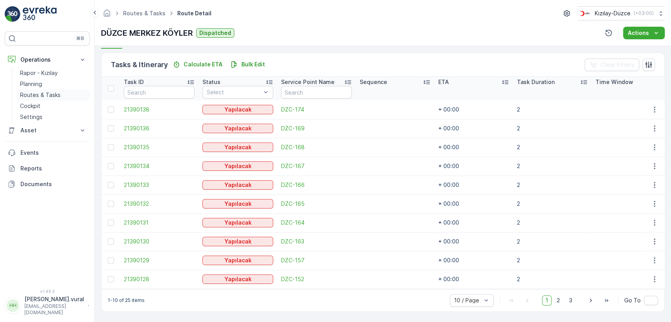
click at [56, 92] on p "Routes & Tasks" at bounding box center [40, 95] width 41 height 8
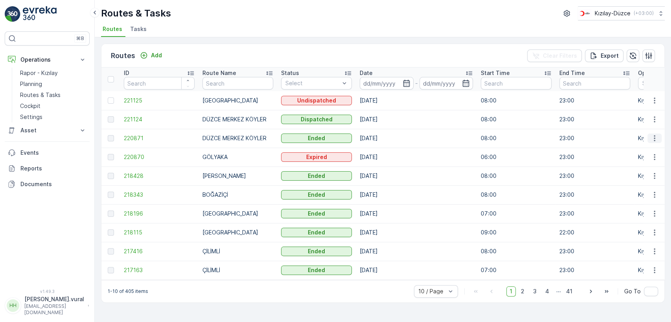
click at [657, 138] on icon "button" at bounding box center [655, 138] width 8 height 8
click at [647, 151] on span "See More Details" at bounding box center [636, 150] width 46 height 8
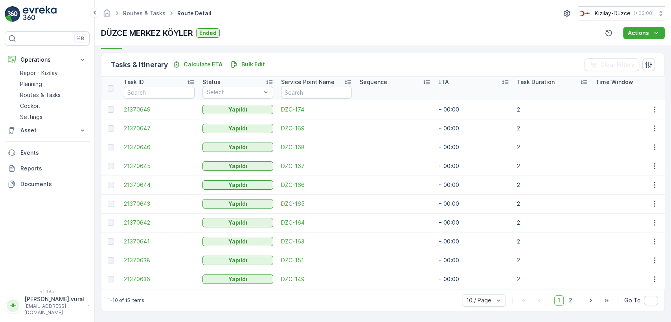
scroll to position [187, 0]
drag, startPoint x: 574, startPoint y: 306, endPoint x: 571, endPoint y: 300, distance: 5.6
click at [574, 305] on span "2" at bounding box center [570, 301] width 11 height 10
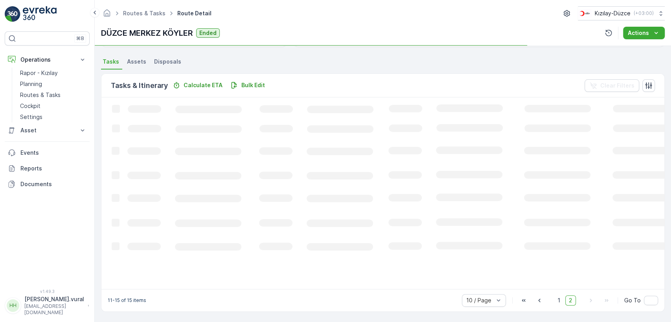
click at [571, 300] on span "2" at bounding box center [570, 301] width 11 height 10
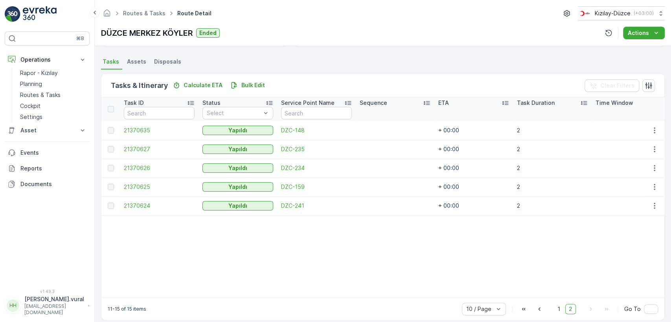
scroll to position [175, 0]
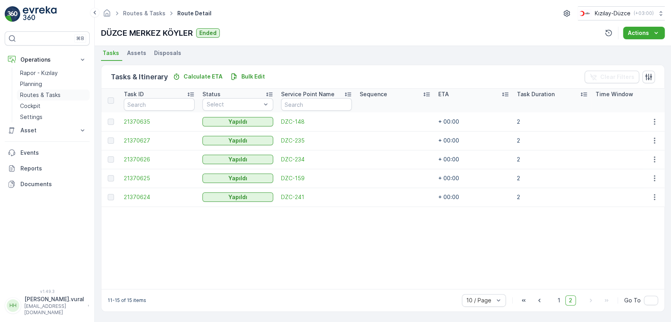
click at [28, 100] on link "Routes & Tasks" at bounding box center [53, 95] width 73 height 11
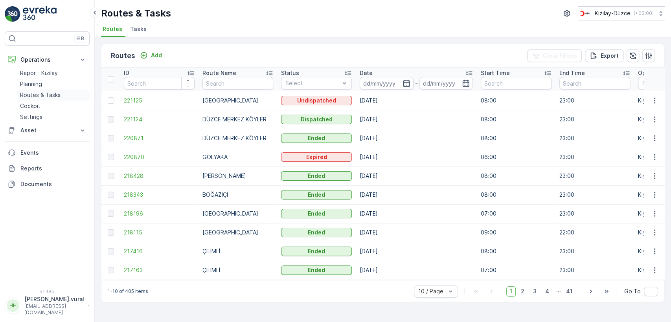
click at [30, 95] on p "Routes & Tasks" at bounding box center [40, 95] width 41 height 8
click at [655, 117] on icon "button" at bounding box center [655, 120] width 8 height 8
click at [648, 127] on span "See More Details" at bounding box center [636, 131] width 46 height 8
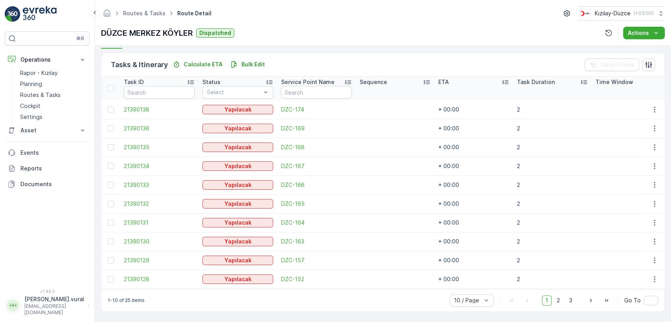
scroll to position [187, 0]
click at [648, 105] on button "button" at bounding box center [655, 109] width 14 height 9
click at [630, 160] on div "Delete" at bounding box center [641, 165] width 59 height 11
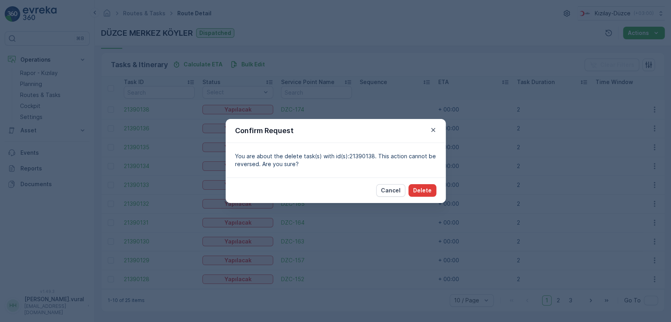
click at [422, 187] on p "Delete" at bounding box center [422, 191] width 18 height 8
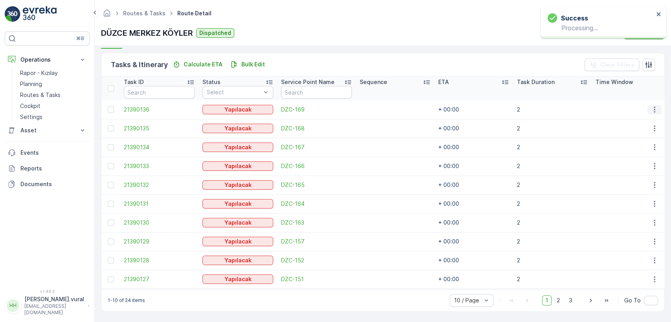
click at [651, 106] on icon "button" at bounding box center [655, 110] width 8 height 8
click at [621, 168] on span "Delete" at bounding box center [624, 166] width 18 height 8
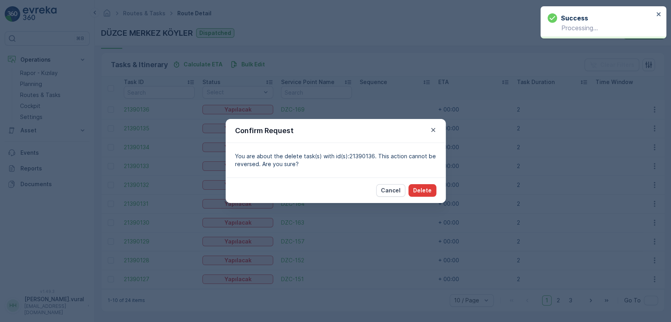
click at [425, 186] on button "Delete" at bounding box center [423, 190] width 28 height 13
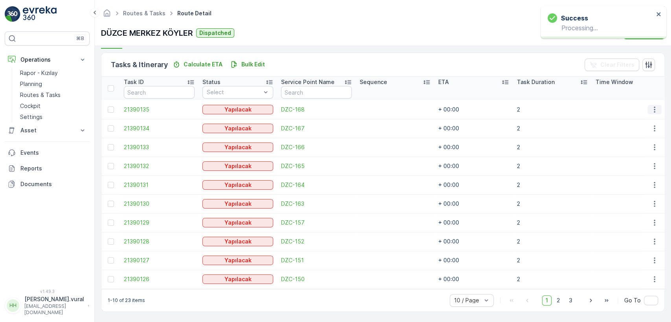
click at [654, 105] on button "button" at bounding box center [655, 109] width 14 height 9
click at [640, 163] on div "Delete" at bounding box center [641, 165] width 59 height 11
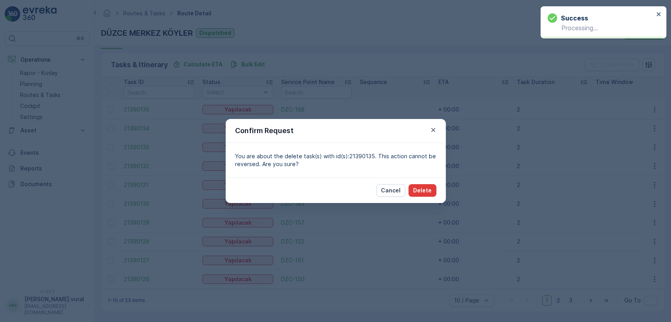
click at [427, 188] on p "Delete" at bounding box center [422, 191] width 18 height 8
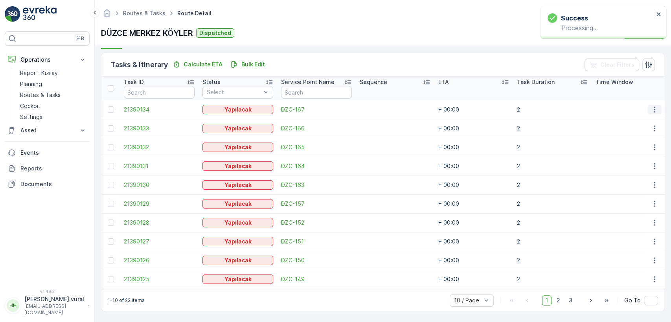
click at [651, 106] on icon "button" at bounding box center [655, 110] width 8 height 8
drag, startPoint x: 650, startPoint y: 106, endPoint x: 650, endPoint y: 133, distance: 27.1
click at [651, 106] on icon "button" at bounding box center [655, 110] width 8 height 8
click at [647, 168] on div "Delete" at bounding box center [641, 165] width 59 height 11
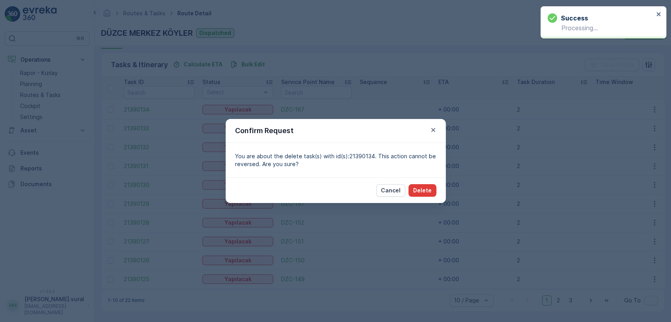
click at [419, 191] on p "Delete" at bounding box center [422, 191] width 18 height 8
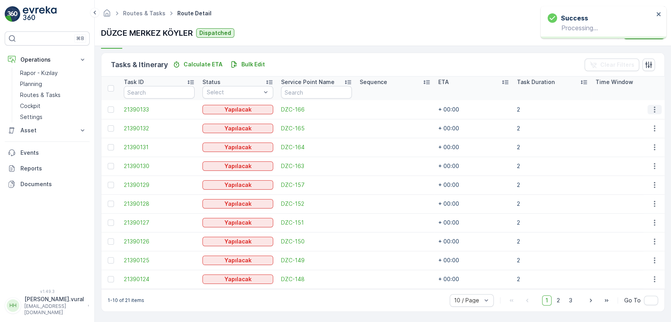
click at [648, 105] on button "button" at bounding box center [655, 109] width 14 height 9
click at [639, 168] on div "Delete" at bounding box center [641, 165] width 59 height 11
click at [659, 105] on button "button" at bounding box center [655, 109] width 14 height 9
click at [634, 159] on ul "See More Details Edit Change Route Remove from Route Delete" at bounding box center [642, 142] width 63 height 62
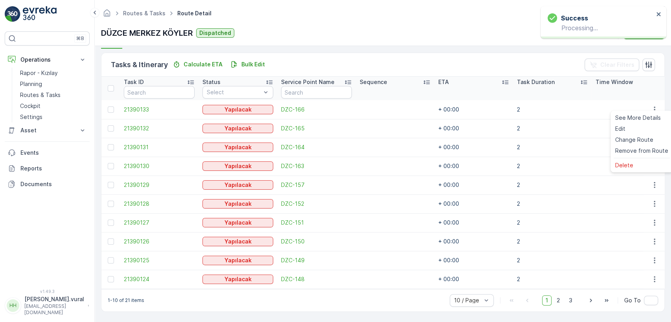
click at [634, 159] on ul "See More Details Edit Change Route Remove from Route Delete" at bounding box center [642, 142] width 63 height 62
click at [634, 166] on div "Delete" at bounding box center [641, 165] width 59 height 11
click at [657, 108] on button "button" at bounding box center [655, 109] width 14 height 9
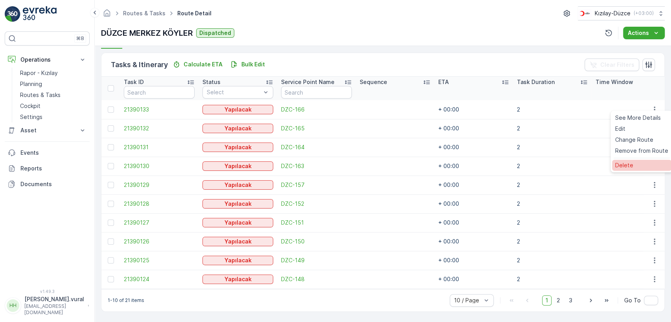
click at [629, 162] on span "Delete" at bounding box center [624, 166] width 18 height 8
click at [652, 107] on icon "button" at bounding box center [655, 110] width 8 height 8
click at [629, 159] on ul "See More Details Edit Change Route Remove from Route Delete" at bounding box center [642, 142] width 63 height 62
click at [629, 162] on span "Delete" at bounding box center [624, 166] width 18 height 8
click at [655, 106] on icon "button" at bounding box center [655, 110] width 8 height 8
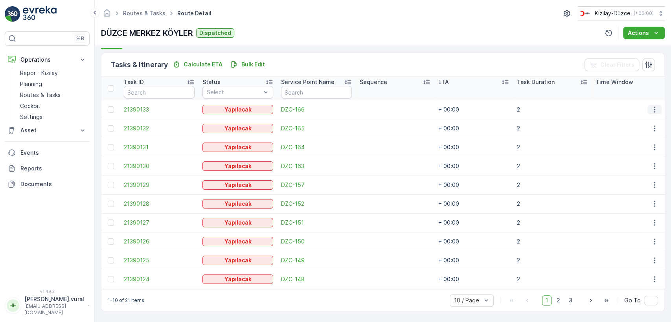
click at [655, 106] on icon "button" at bounding box center [655, 110] width 8 height 8
click at [627, 166] on span "Delete" at bounding box center [624, 166] width 18 height 8
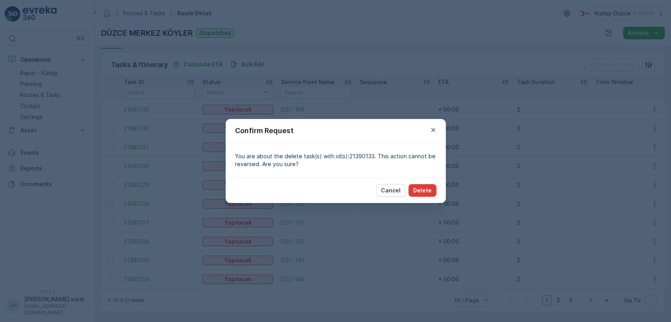
click at [426, 191] on p "Delete" at bounding box center [422, 191] width 18 height 8
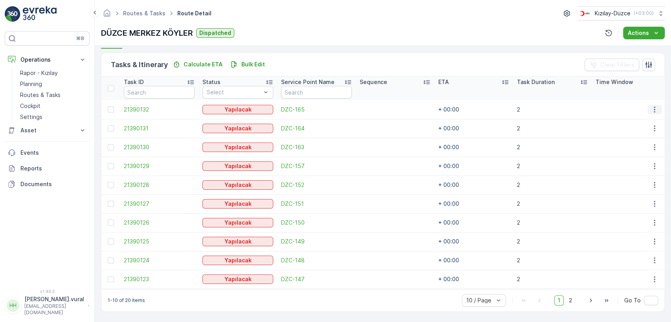
click at [653, 106] on icon "button" at bounding box center [655, 110] width 8 height 8
click at [629, 164] on span "Delete" at bounding box center [624, 166] width 18 height 8
click at [651, 106] on icon "button" at bounding box center [655, 110] width 8 height 8
click at [626, 168] on span "Delete" at bounding box center [624, 166] width 18 height 8
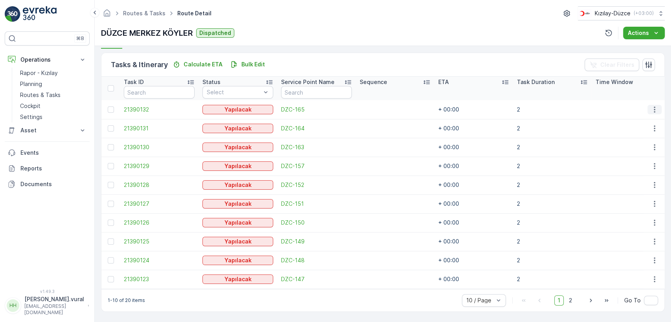
click at [652, 107] on icon "button" at bounding box center [655, 110] width 8 height 8
click at [630, 163] on span "Delete" at bounding box center [624, 166] width 18 height 8
click at [651, 106] on icon "button" at bounding box center [655, 110] width 8 height 8
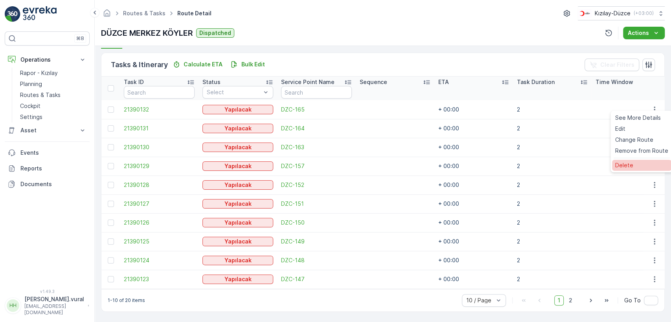
click at [628, 162] on span "Delete" at bounding box center [624, 166] width 18 height 8
click at [651, 107] on icon "button" at bounding box center [655, 110] width 8 height 8
click at [645, 168] on div "Delete" at bounding box center [641, 165] width 59 height 11
click at [651, 108] on icon "button" at bounding box center [655, 110] width 8 height 8
click at [632, 164] on div "Delete" at bounding box center [641, 165] width 59 height 11
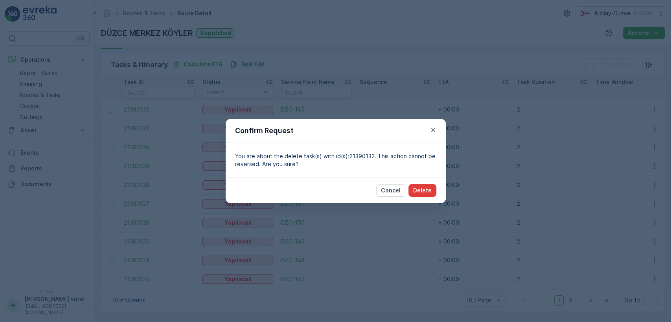
click at [424, 189] on p "Delete" at bounding box center [422, 191] width 18 height 8
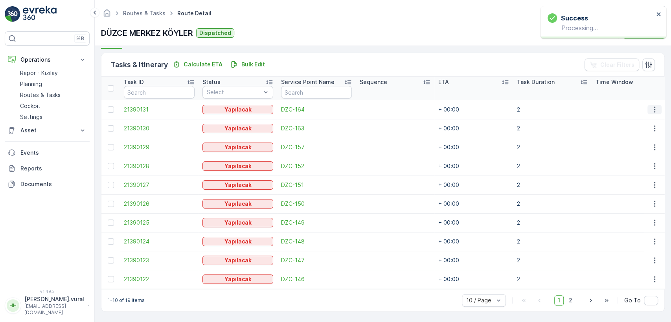
click at [654, 106] on icon "button" at bounding box center [655, 110] width 8 height 8
click at [624, 162] on span "Delete" at bounding box center [624, 166] width 18 height 8
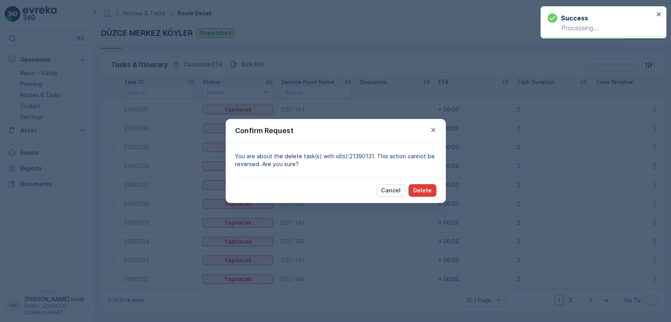
click at [418, 186] on button "Delete" at bounding box center [423, 190] width 28 height 13
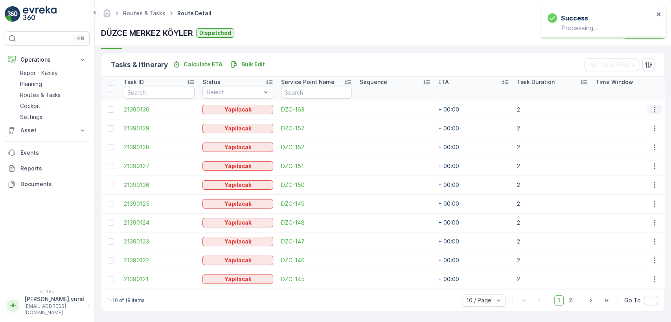
click at [648, 107] on button "button" at bounding box center [655, 109] width 14 height 9
click at [629, 168] on span "Delete" at bounding box center [624, 166] width 18 height 8
click at [654, 107] on icon "button" at bounding box center [654, 110] width 1 height 6
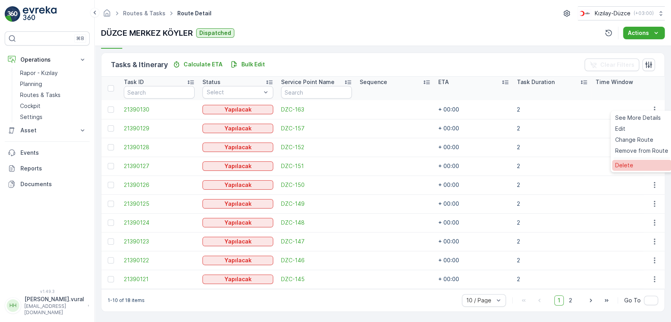
click at [617, 165] on span "Delete" at bounding box center [624, 166] width 18 height 8
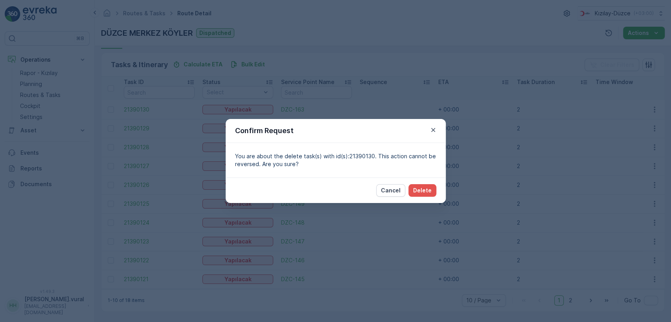
click at [418, 184] on div "Cancel Delete" at bounding box center [336, 191] width 220 height 26
click at [422, 188] on p "Delete" at bounding box center [422, 191] width 18 height 8
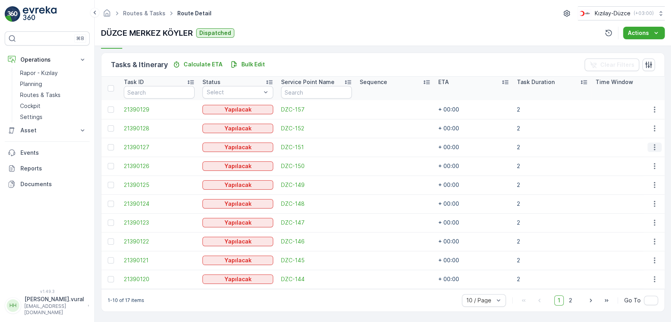
click at [654, 144] on icon "button" at bounding box center [655, 148] width 8 height 8
click at [636, 204] on div "Delete" at bounding box center [641, 203] width 59 height 11
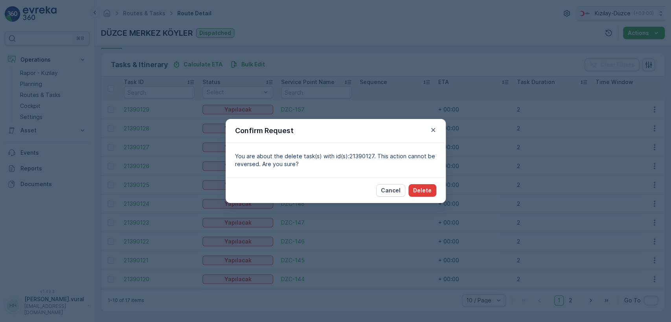
click at [426, 190] on p "Delete" at bounding box center [422, 191] width 18 height 8
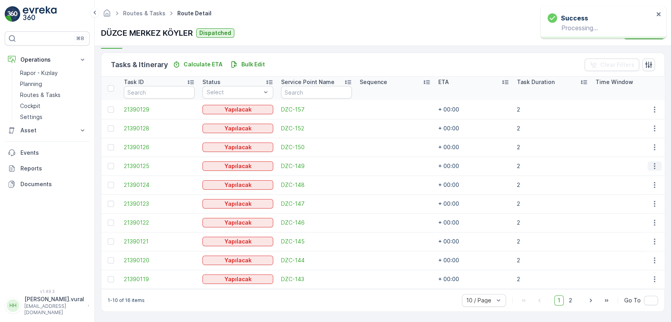
click at [648, 163] on button "button" at bounding box center [655, 166] width 14 height 9
click at [625, 223] on span "Delete" at bounding box center [624, 222] width 18 height 8
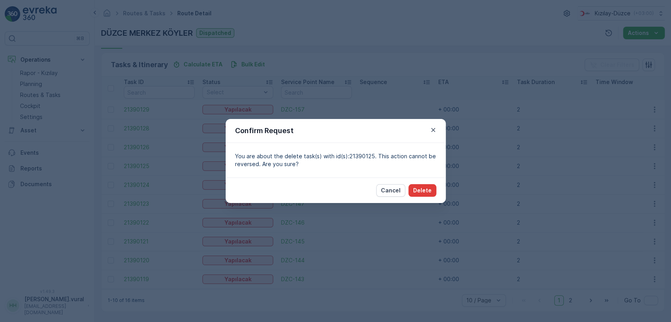
click at [432, 195] on button "Delete" at bounding box center [423, 190] width 28 height 13
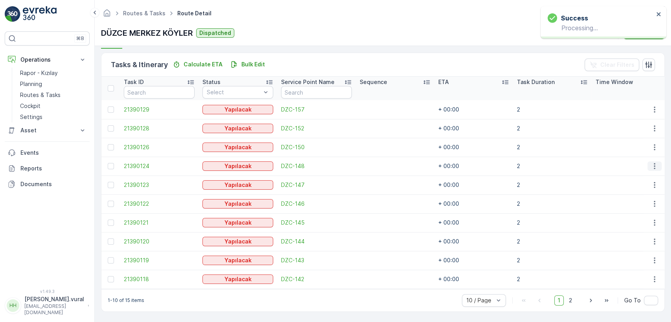
click at [651, 162] on icon "button" at bounding box center [655, 166] width 8 height 8
click at [617, 222] on span "Delete" at bounding box center [624, 222] width 18 height 8
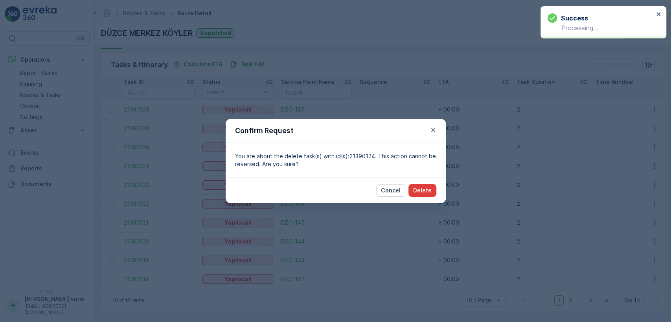
click at [420, 189] on p "Delete" at bounding box center [422, 191] width 18 height 8
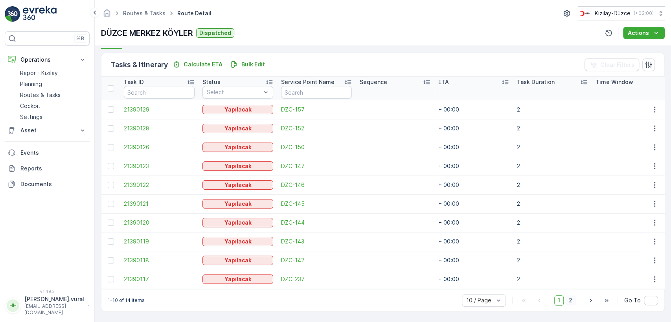
click at [573, 301] on span "2" at bounding box center [570, 301] width 11 height 10
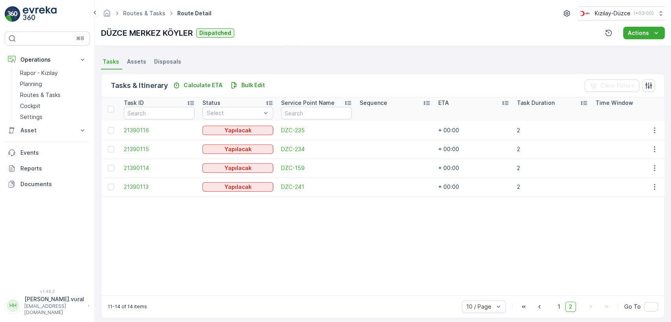
scroll to position [173, 0]
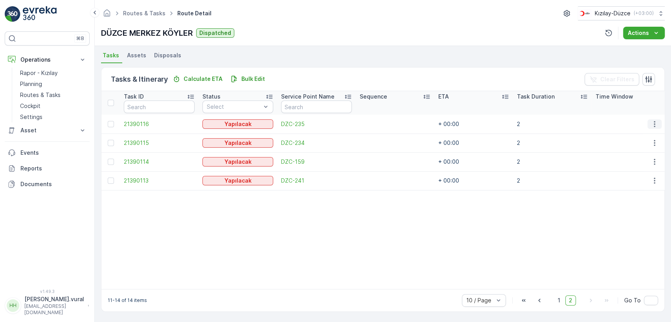
click at [655, 120] on icon "button" at bounding box center [655, 124] width 8 height 8
click at [632, 174] on div "Delete" at bounding box center [641, 179] width 59 height 11
click at [654, 120] on icon "button" at bounding box center [655, 124] width 8 height 8
click at [627, 177] on span "Delete" at bounding box center [624, 180] width 18 height 8
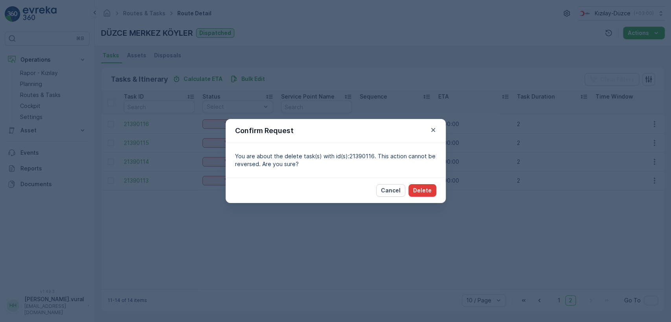
click at [433, 188] on button "Delete" at bounding box center [423, 190] width 28 height 13
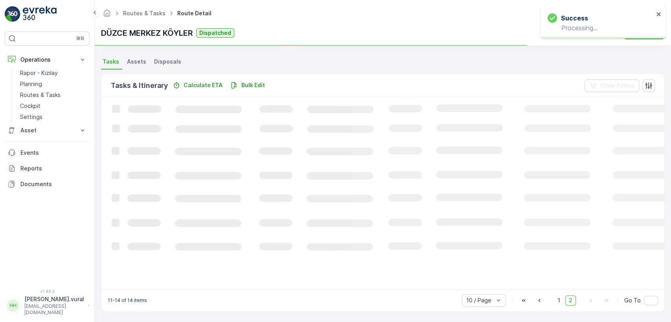
scroll to position [170, 0]
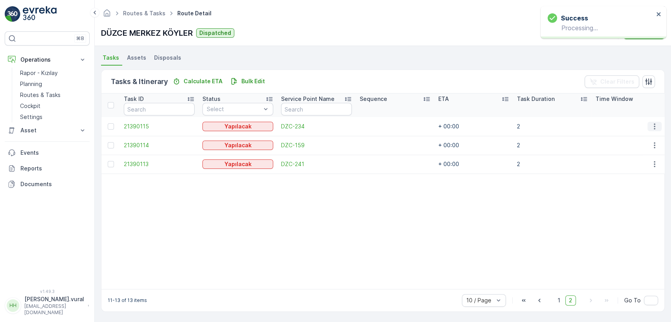
click at [655, 127] on button "button" at bounding box center [655, 126] width 14 height 9
click at [624, 177] on div "Delete" at bounding box center [641, 182] width 59 height 11
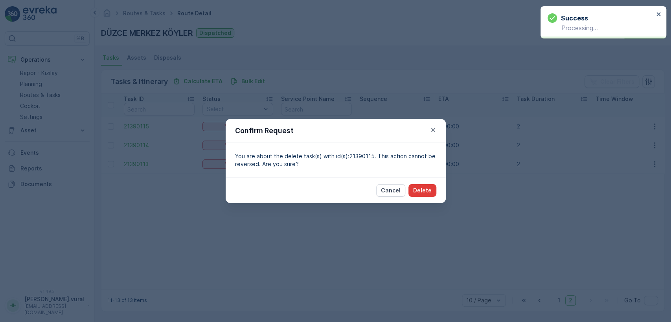
click at [437, 190] on div "Cancel Delete" at bounding box center [336, 191] width 220 height 26
click at [429, 191] on p "Delete" at bounding box center [422, 191] width 18 height 8
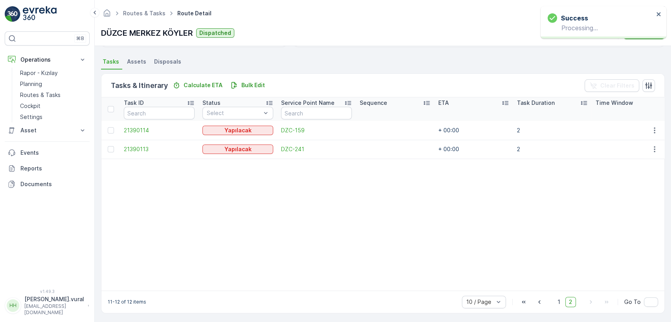
scroll to position [168, 0]
click at [648, 125] on button "button" at bounding box center [655, 128] width 14 height 9
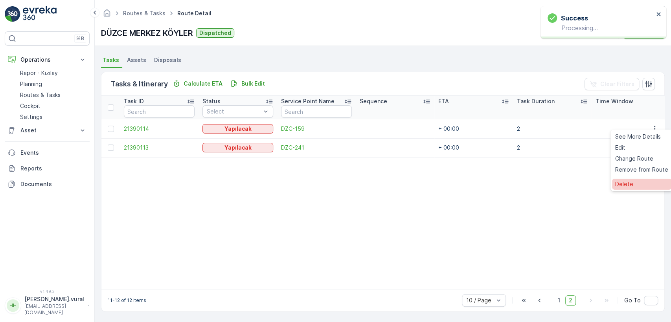
click at [635, 187] on div "Delete" at bounding box center [641, 184] width 59 height 11
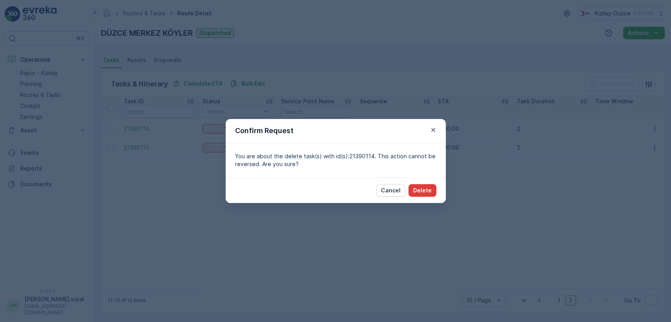
click at [420, 191] on p "Delete" at bounding box center [422, 191] width 18 height 8
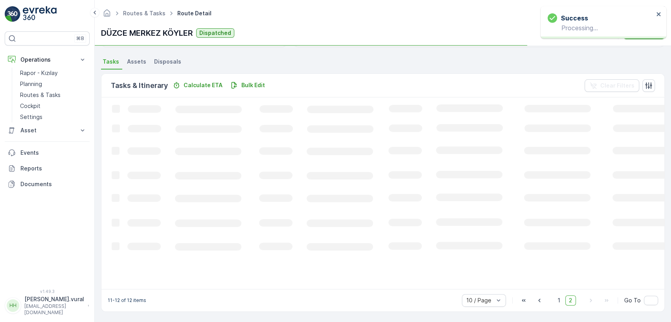
scroll to position [166, 0]
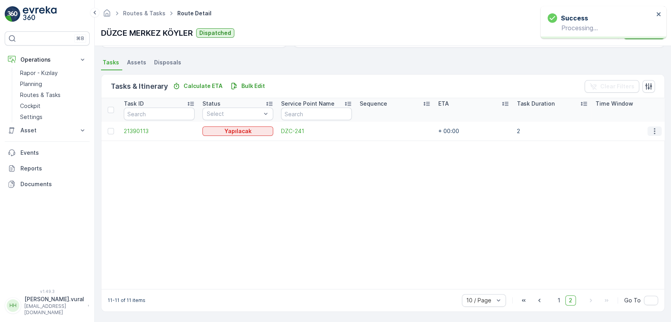
click at [652, 127] on icon "button" at bounding box center [655, 131] width 8 height 8
click at [632, 184] on span "Delete" at bounding box center [624, 187] width 18 height 8
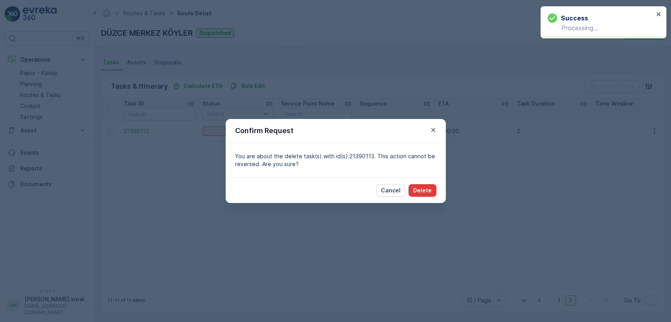
click at [421, 190] on p "Delete" at bounding box center [422, 191] width 18 height 8
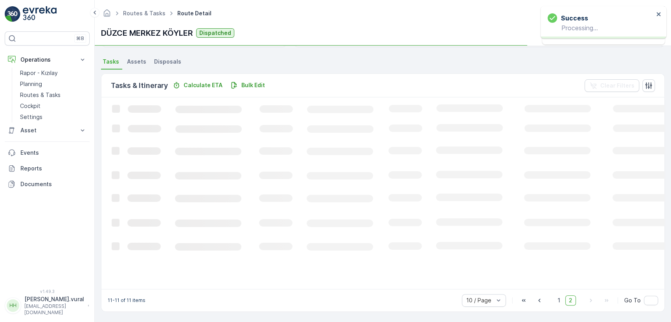
scroll to position [163, 0]
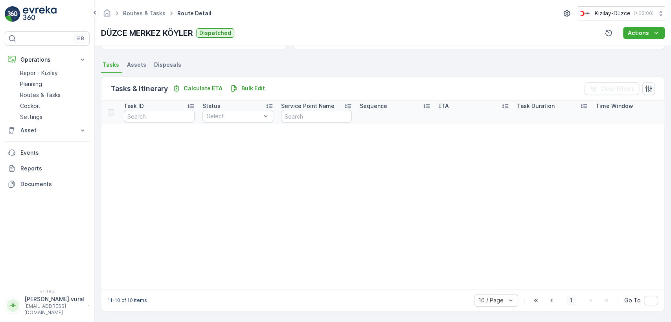
drag, startPoint x: 577, startPoint y: 301, endPoint x: 572, endPoint y: 300, distance: 4.9
click at [574, 301] on div "10 / Page 1 Go To" at bounding box center [566, 301] width 184 height 13
click at [572, 300] on span "1" at bounding box center [571, 301] width 9 height 10
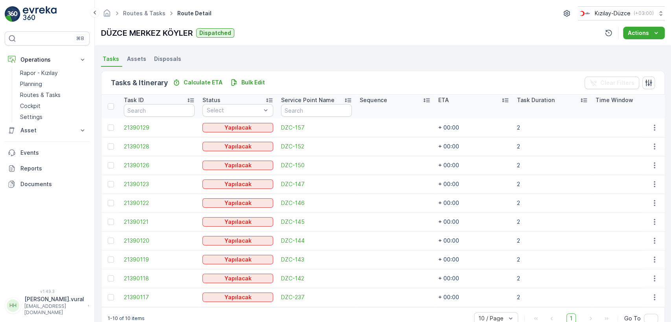
scroll to position [187, 0]
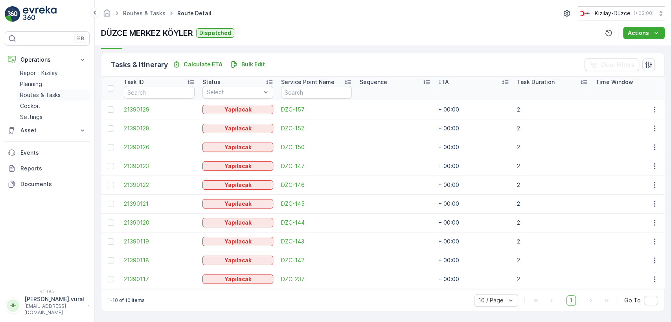
click at [59, 97] on p "Routes & Tasks" at bounding box center [40, 95] width 41 height 8
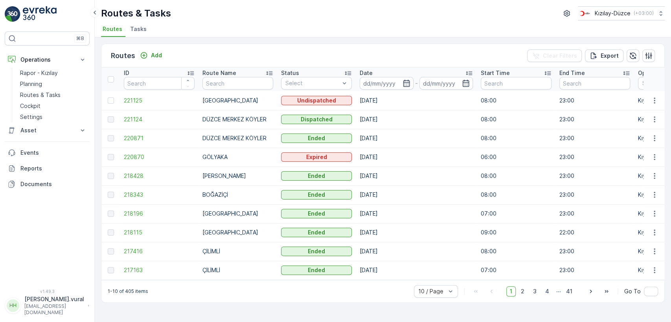
click at [64, 312] on p "hasan.vural@kizilay.com.tr" at bounding box center [54, 310] width 60 height 13
click at [51, 70] on p "Rapor - Kızılay" at bounding box center [39, 73] width 38 height 8
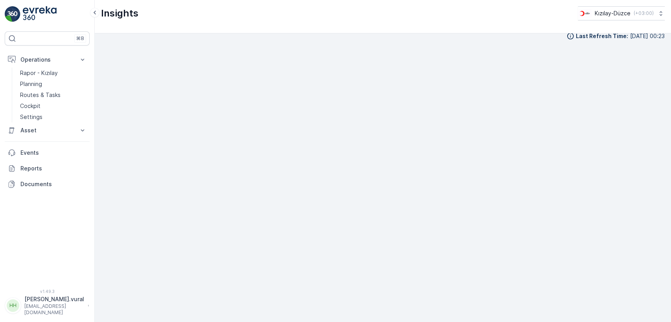
scroll to position [9, 0]
click at [60, 304] on p "hasan.vural" at bounding box center [54, 300] width 60 height 8
click at [45, 281] on ul "Update Profile Change Password Language English Dark Side Bar Log Out" at bounding box center [47, 261] width 85 height 72
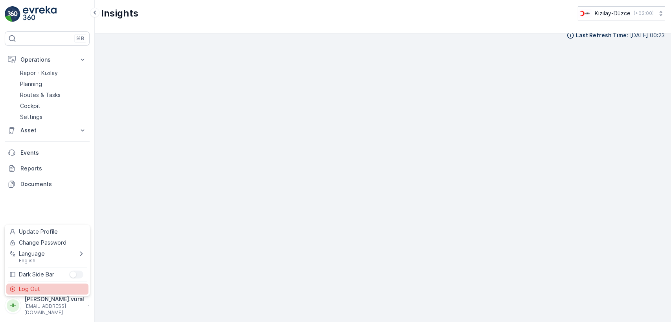
click at [44, 284] on div "Log Out" at bounding box center [47, 289] width 82 height 11
click at [44, 280] on div "⌘B Operations Rapor - Kızılay Planning Routes & Tasks Cockpit Settings Asset As…" at bounding box center [47, 155] width 85 height 249
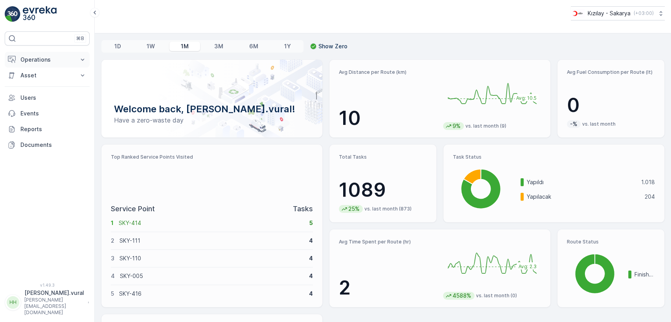
click at [58, 63] on p "Operations" at bounding box center [46, 60] width 53 height 8
click at [57, 104] on link "Cockpit" at bounding box center [53, 106] width 73 height 11
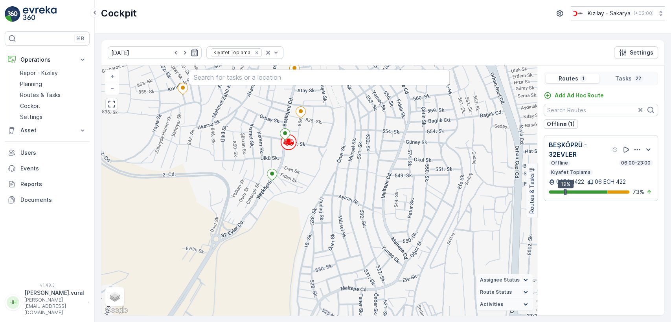
drag, startPoint x: 298, startPoint y: 137, endPoint x: 296, endPoint y: 197, distance: 59.8
click at [296, 190] on div "+ − Satellite Roadmap Terrain Hybrid Leaflet Keyboard shortcuts Map Data Map da…" at bounding box center [319, 191] width 436 height 250
click at [296, 196] on div "+ − Satellite Roadmap Terrain Hybrid Leaflet Keyboard shortcuts Map Data Map da…" at bounding box center [319, 191] width 436 height 250
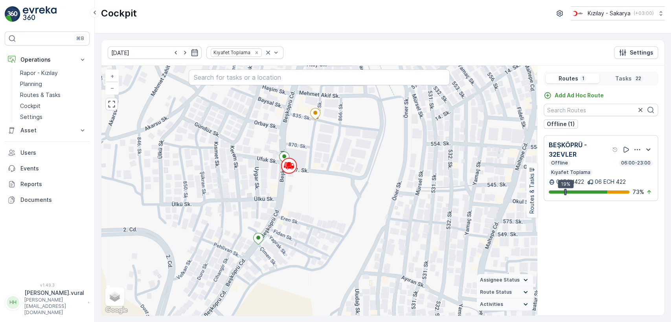
drag, startPoint x: 332, startPoint y: 152, endPoint x: 330, endPoint y: 197, distance: 45.3
click at [330, 195] on div "+ − Satellite Roadmap Terrain Hybrid Leaflet Keyboard shortcuts Map Data Map da…" at bounding box center [319, 191] width 436 height 250
click at [330, 197] on div "+ − Satellite Roadmap Terrain Hybrid Leaflet Keyboard shortcuts Map Data Map da…" at bounding box center [319, 191] width 436 height 250
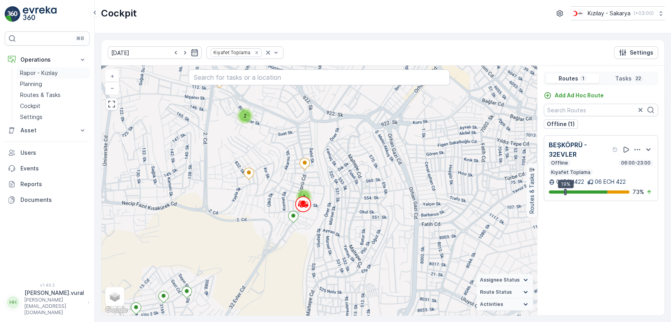
click at [42, 69] on p "Rapor - Kızılay" at bounding box center [39, 73] width 38 height 8
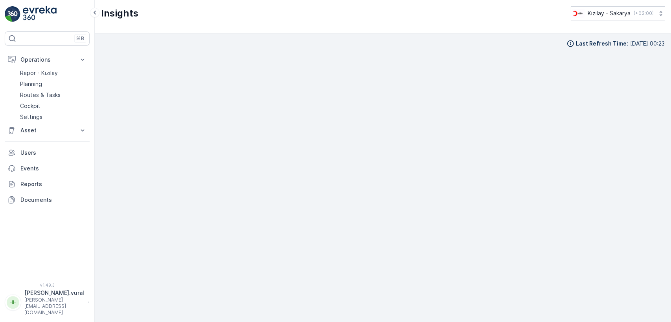
scroll to position [7, 0]
